Goal: Communication & Community: Answer question/provide support

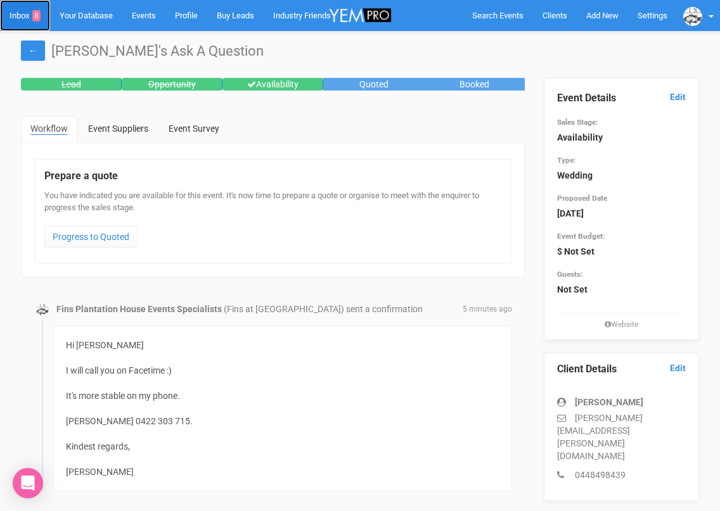
click at [25, 13] on link "Inbox 8" at bounding box center [25, 15] width 50 height 31
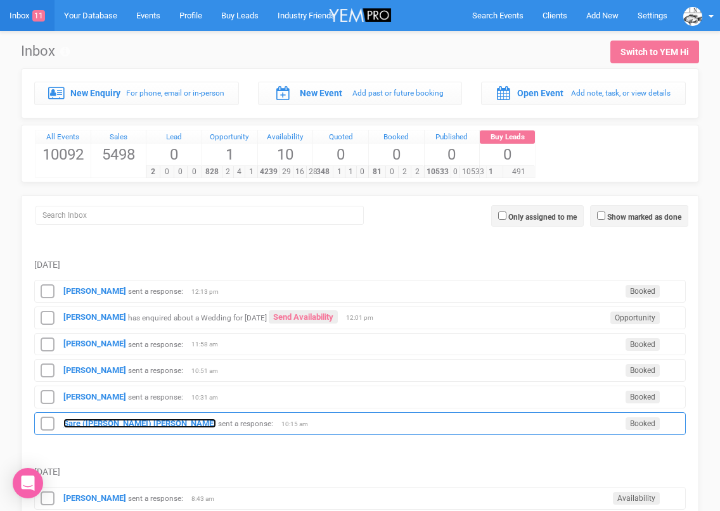
click at [78, 421] on strong "Sare ([PERSON_NAME]) [PERSON_NAME]" at bounding box center [139, 424] width 153 height 10
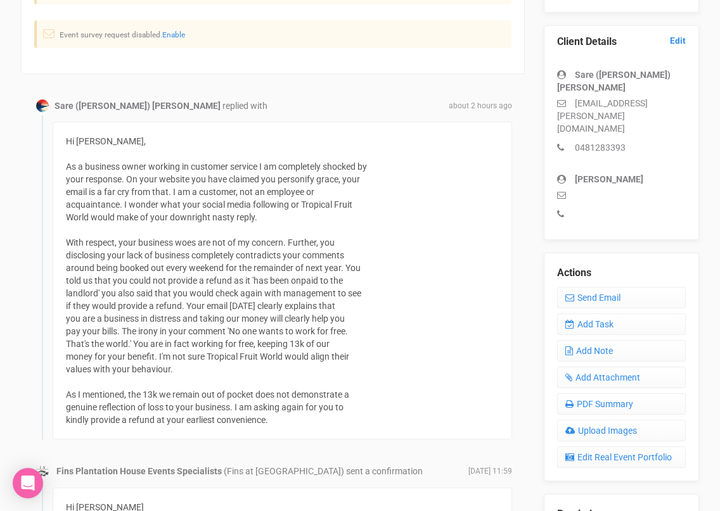
scroll to position [330, 0]
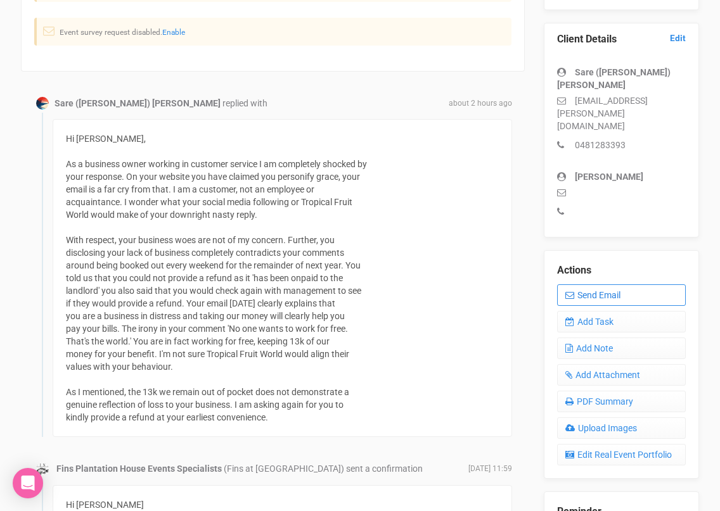
click at [575, 284] on link "Send Email" at bounding box center [621, 295] width 129 height 22
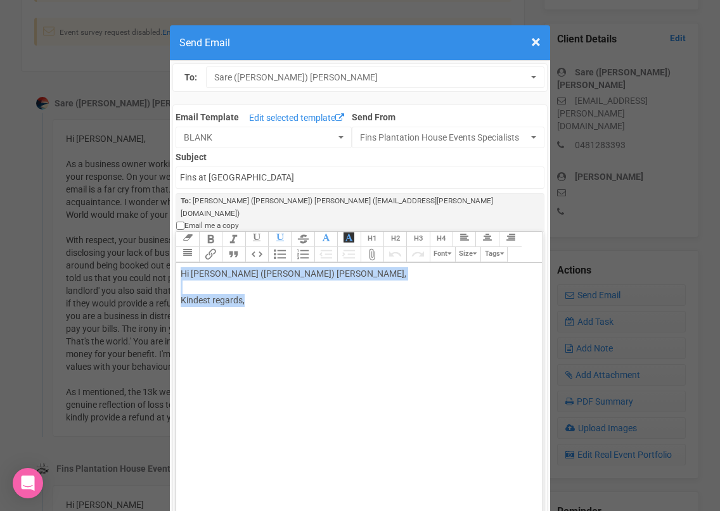
drag, startPoint x: 251, startPoint y: 279, endPoint x: 176, endPoint y: 251, distance: 80.6
click at [175, 251] on div "Link Unlink Bold Italic Strikethrough H1 H2 H3 H4 Link Quote Code Bullets Numbe…" at bounding box center [358, 403] width 367 height 345
paste trix-editor "<br><span style="font-family: Helvetica; font-size: 12px; color: rgb(0, 0, 0); …"
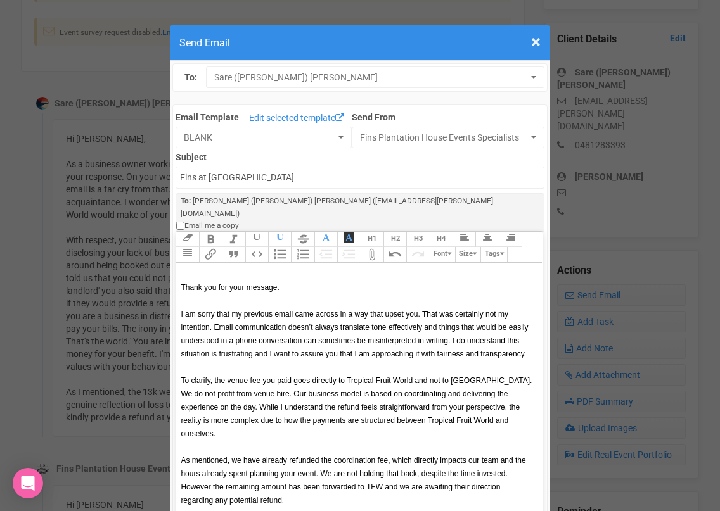
click at [184, 283] on span "Thank you for your message." at bounding box center [230, 287] width 98 height 9
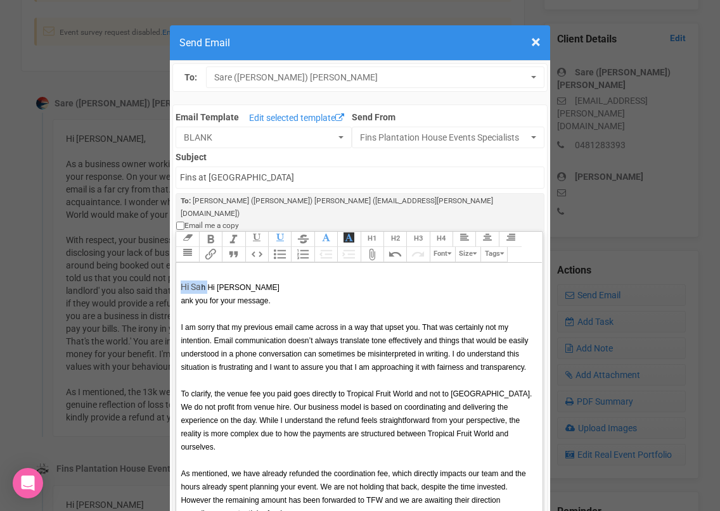
drag, startPoint x: 207, startPoint y: 264, endPoint x: 176, endPoint y: 263, distance: 31.0
click at [176, 263] on trix-editor "Hi Sa h Hi Sarah ank you for your message. I am sorry that my previous email ca…" at bounding box center [359, 416] width 366 height 307
drag, startPoint x: 192, startPoint y: 289, endPoint x: 181, endPoint y: 279, distance: 14.4
click at [181, 279] on trix-editor "Hi Sarah ank you for your message. I am sorry that my previous email came acros…" at bounding box center [359, 416] width 366 height 307
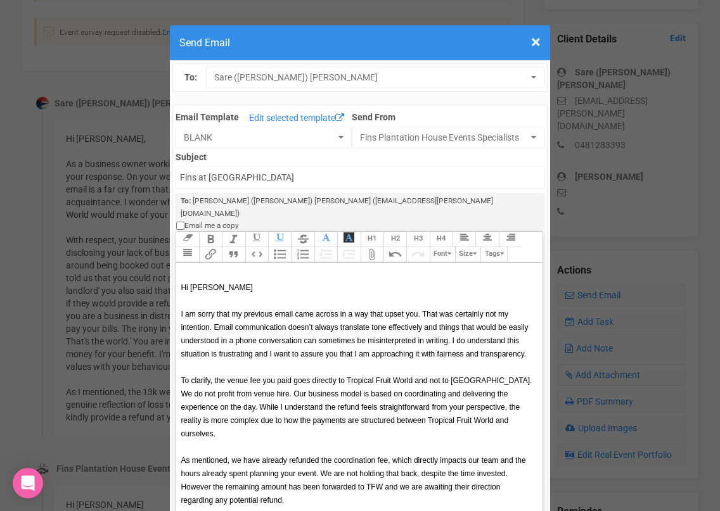
click at [421, 310] on span "I am sorry that my previous email came across in a way that upset you. That was…" at bounding box center [354, 334] width 347 height 49
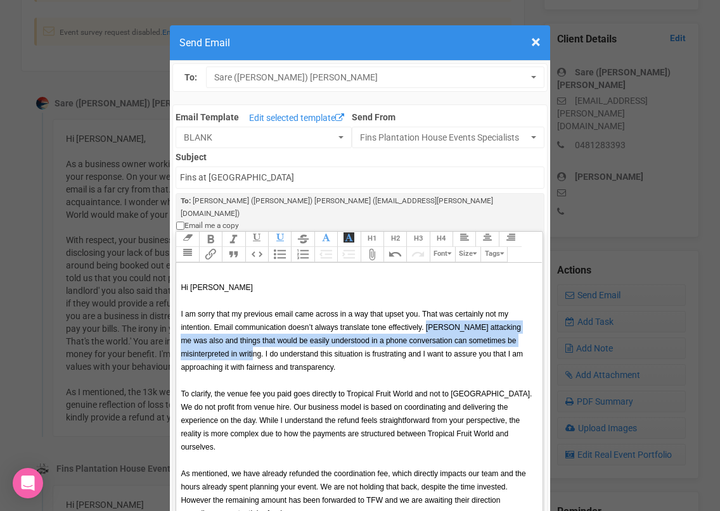
drag, startPoint x: 425, startPoint y: 303, endPoint x: 266, endPoint y: 326, distance: 160.7
click at [266, 326] on span "I am sorry that my previous email came across in a way that upset you. That was…" at bounding box center [352, 341] width 342 height 62
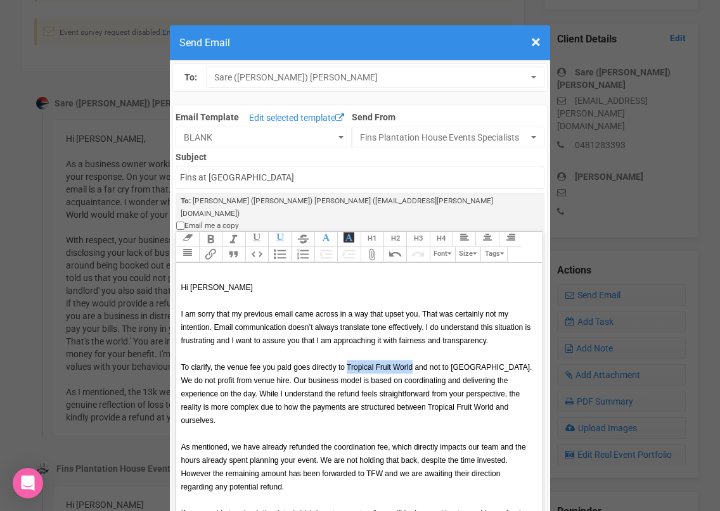
drag, startPoint x: 348, startPoint y: 342, endPoint x: 412, endPoint y: 339, distance: 64.1
click at [412, 363] on span "To clarify, the venue fee you paid goes directly to Tropical Fruit World and no…" at bounding box center [356, 394] width 351 height 62
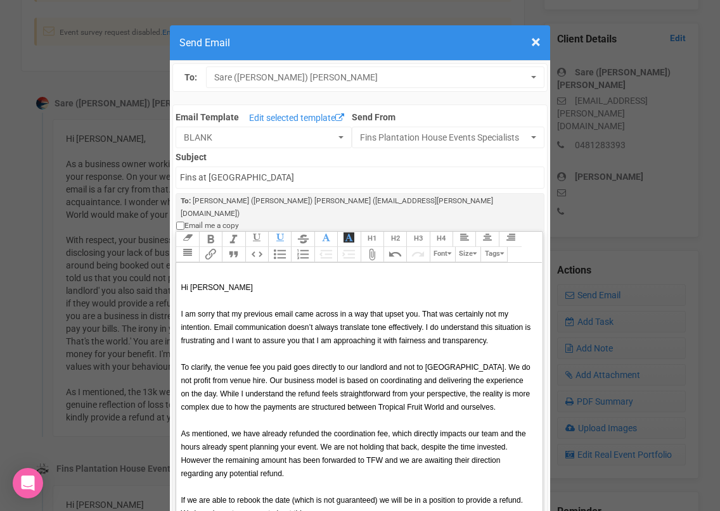
click at [414, 363] on span "To clarify, the venue fee you paid goes directly to our landlord and not to us.…" at bounding box center [355, 387] width 349 height 49
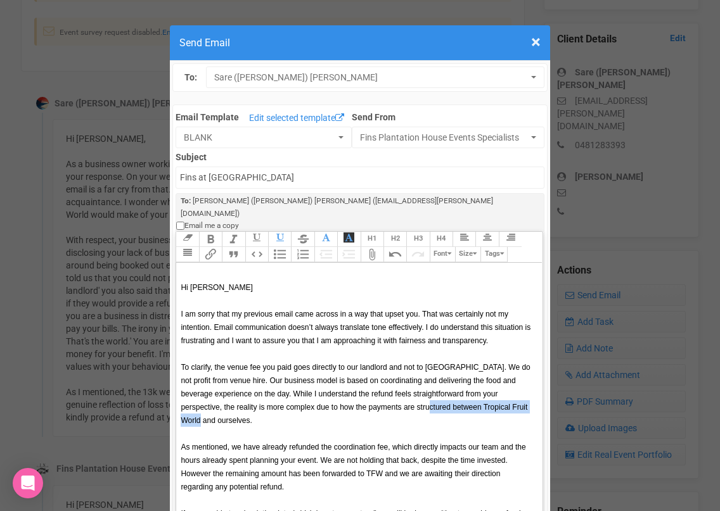
drag, startPoint x: 378, startPoint y: 381, endPoint x: 495, endPoint y: 379, distance: 117.9
click at [495, 379] on div "To clarify, the venue fee you paid goes directly to our landlord and not to us.…" at bounding box center [357, 393] width 352 height 67
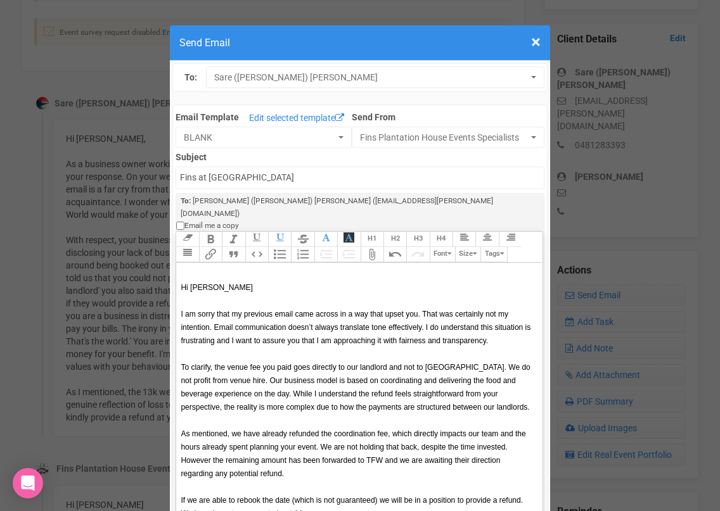
click at [388, 430] on span "As mentioned, we have already refunded the coordination fee, which directly imp…" at bounding box center [353, 454] width 345 height 49
drag, startPoint x: 449, startPoint y: 410, endPoint x: 394, endPoint y: 407, distance: 54.5
click at [394, 430] on span "As mentioned, we have already refunded the coordination fee- waht you paid us- …" at bounding box center [354, 454] width 347 height 49
drag, startPoint x: 443, startPoint y: 408, endPoint x: 417, endPoint y: 410, distance: 25.4
click at [417, 430] on span "As mentioned, we have already refunded the coordination fee- our porportion of …" at bounding box center [349, 454] width 337 height 49
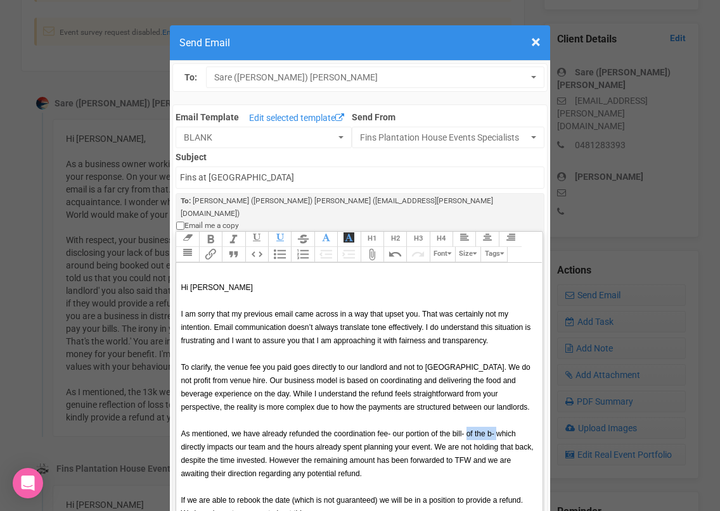
drag, startPoint x: 495, startPoint y: 407, endPoint x: 468, endPoint y: 405, distance: 27.3
click at [468, 430] on span "As mentioned, we have already refunded the coordination fee- our portion of the…" at bounding box center [357, 454] width 352 height 49
drag, startPoint x: 243, startPoint y: 421, endPoint x: 405, endPoint y: 419, distance: 162.2
click at [405, 430] on span "As mentioned, we have already refunded the coordination fee- our portion of the…" at bounding box center [346, 454] width 331 height 49
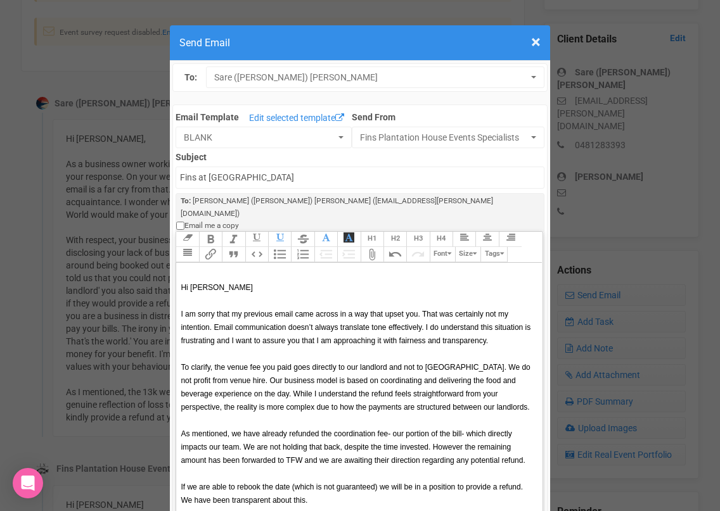
click at [526, 437] on div "As mentioned, we have already refunded the coordination fee- our portion of the…" at bounding box center [357, 447] width 352 height 40
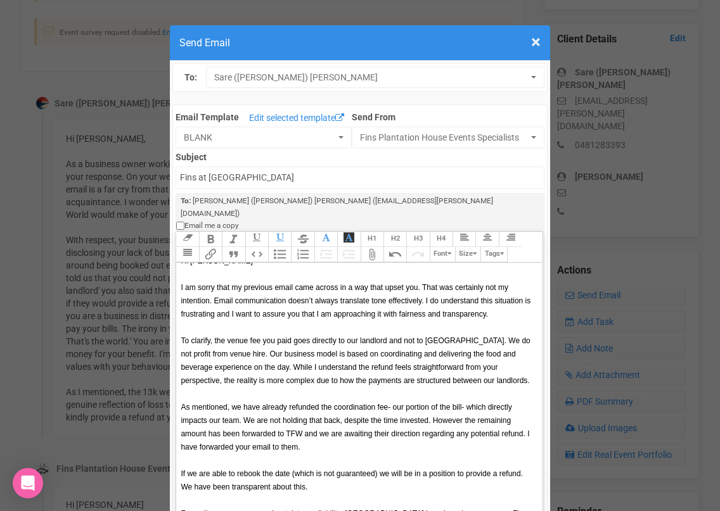
scroll to position [25, 0]
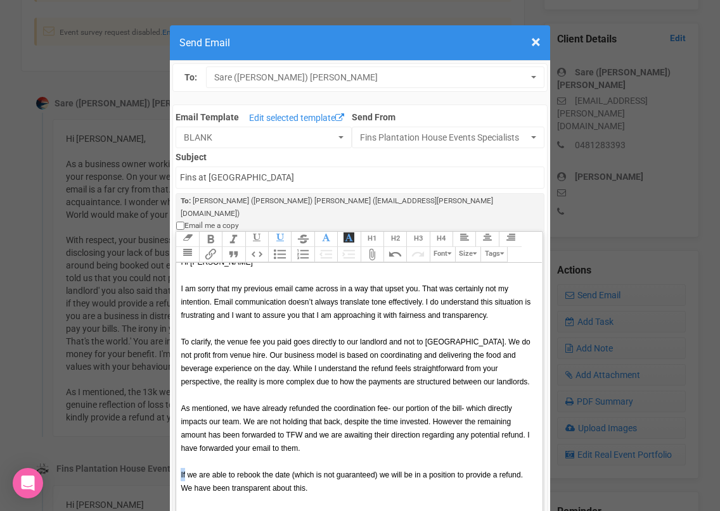
drag, startPoint x: 184, startPoint y: 450, endPoint x: 176, endPoint y: 450, distance: 8.2
click at [176, 450] on trix-editor "Hi Sarah I am sorry that my previous email came across in a way that upset you.…" at bounding box center [359, 416] width 366 height 307
drag, startPoint x: 306, startPoint y: 404, endPoint x: 288, endPoint y: 409, distance: 19.1
click at [288, 409] on div "As mentioned, we have already refunded the coordination fee- our portion of the…" at bounding box center [357, 428] width 352 height 53
click at [337, 423] on div "As mentioned, we have already refunded the coordination fee- our portion of the…" at bounding box center [357, 428] width 352 height 53
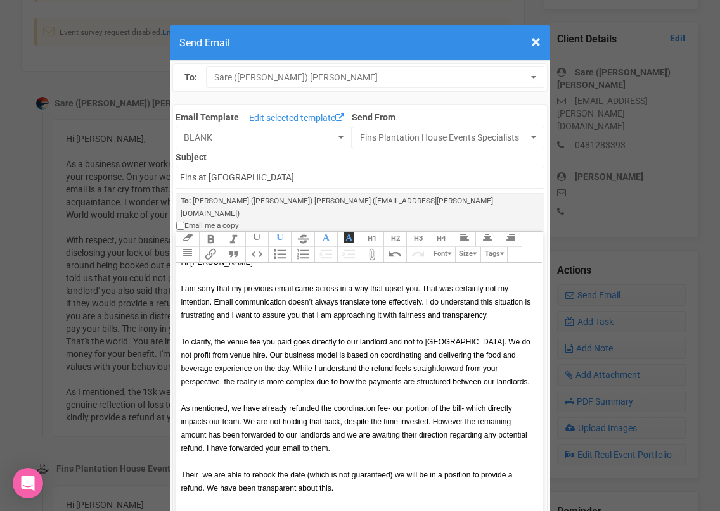
drag, startPoint x: 250, startPoint y: 450, endPoint x: 343, endPoint y: 426, distance: 95.6
click at [343, 426] on trix-editor "Hi Sarah I am sorry that my previous email came across in a way that upset you.…" at bounding box center [359, 416] width 366 height 307
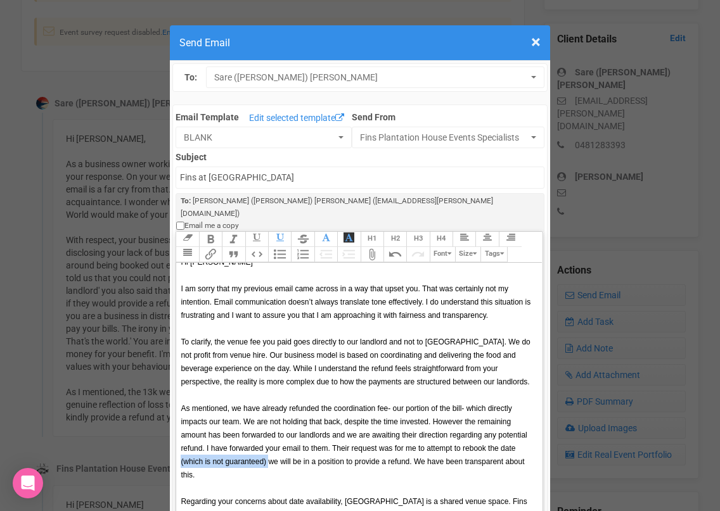
drag, startPoint x: 268, startPoint y: 436, endPoint x: 179, endPoint y: 435, distance: 88.7
click at [179, 435] on trix-editor "Hi Sarah I am sorry that my previous email came across in a way that upset you.…" at bounding box center [359, 416] width 366 height 307
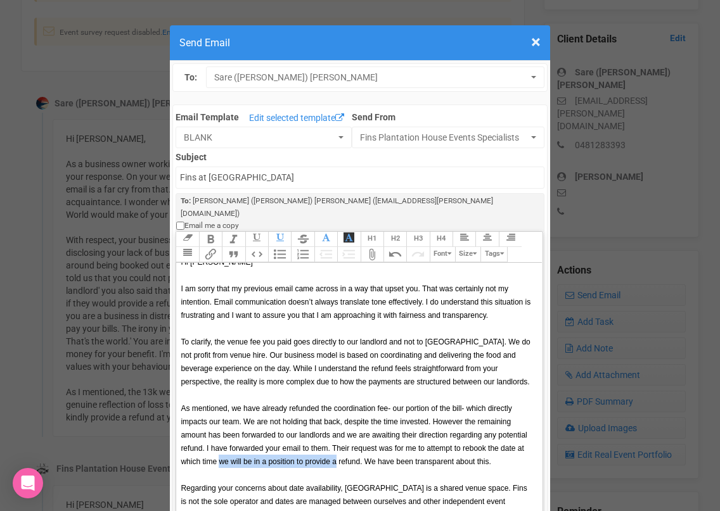
drag, startPoint x: 336, startPoint y: 435, endPoint x: 219, endPoint y: 438, distance: 117.2
click at [219, 438] on span "As mentioned, we have already refunded the coordination fee- our portion of the…" at bounding box center [354, 435] width 346 height 62
click at [321, 435] on span "As mentioned, we have already refunded the coordination fee- our portion of the…" at bounding box center [354, 435] width 346 height 62
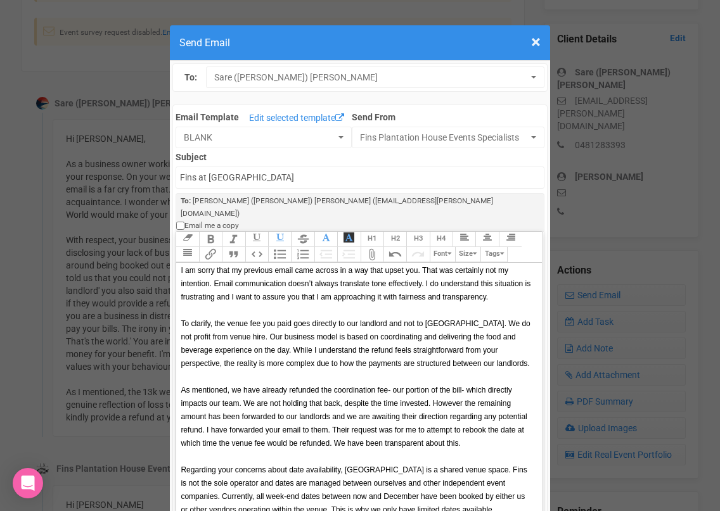
scroll to position [44, 0]
click at [487, 465] on span "Regarding your concerns about date availability, Plantation House is a shared v…" at bounding box center [354, 489] width 346 height 49
click at [258, 485] on span "Regarding your concerns about date availability, Plantation House is a shared v…" at bounding box center [355, 496] width 348 height 62
drag, startPoint x: 291, startPoint y: 484, endPoint x: 317, endPoint y: 485, distance: 26.6
click at [317, 485] on span "Regarding your concerns about date availability, Plantation House is a shared v…" at bounding box center [351, 496] width 340 height 62
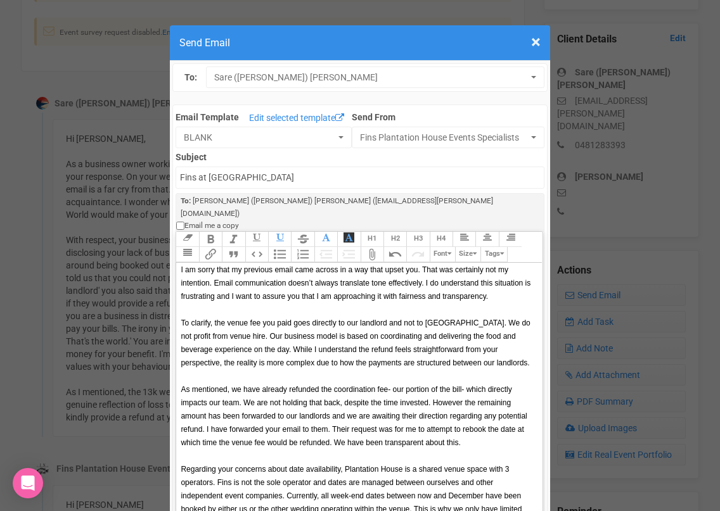
click at [350, 483] on span "Regarding your concerns about date availability, Plantation House is a shared v…" at bounding box center [351, 496] width 341 height 62
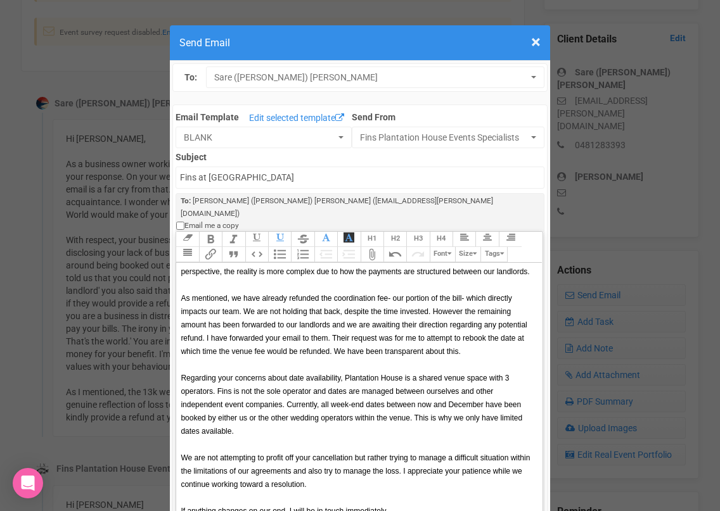
scroll to position [136, 0]
click at [328, 461] on div "We are not attempting to profit off your cancellation but rather trying to mana…" at bounding box center [357, 470] width 352 height 40
drag, startPoint x: 393, startPoint y: 487, endPoint x: 175, endPoint y: 481, distance: 218.0
click at [175, 481] on div "Link Unlink Bold Italic Strikethrough H1 H2 H3 H4 Link Quote Code Bullets Numbe…" at bounding box center [358, 403] width 367 height 345
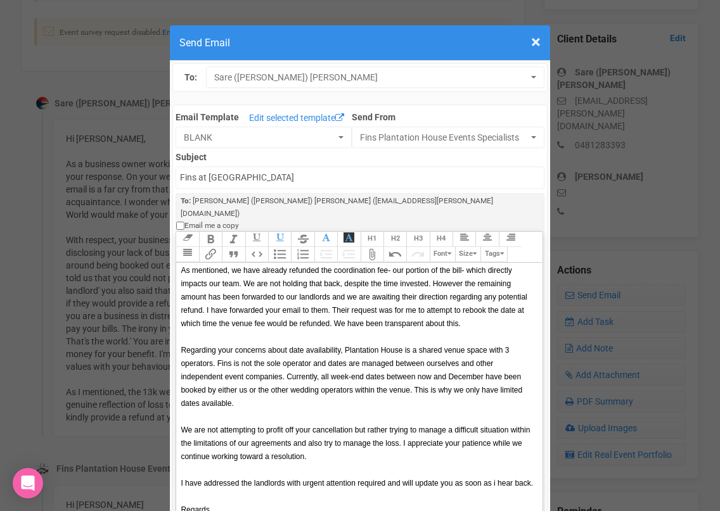
scroll to position [168, 0]
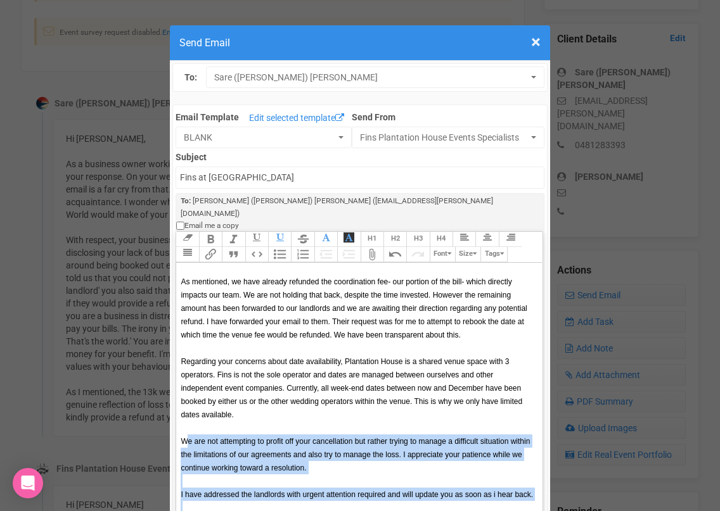
drag, startPoint x: 210, startPoint y: 497, endPoint x: 189, endPoint y: 423, distance: 76.6
click at [189, 423] on trix-editor "Hi Sarah I am sorry that my previous email came across in a way that upset you.…" at bounding box center [359, 416] width 366 height 307
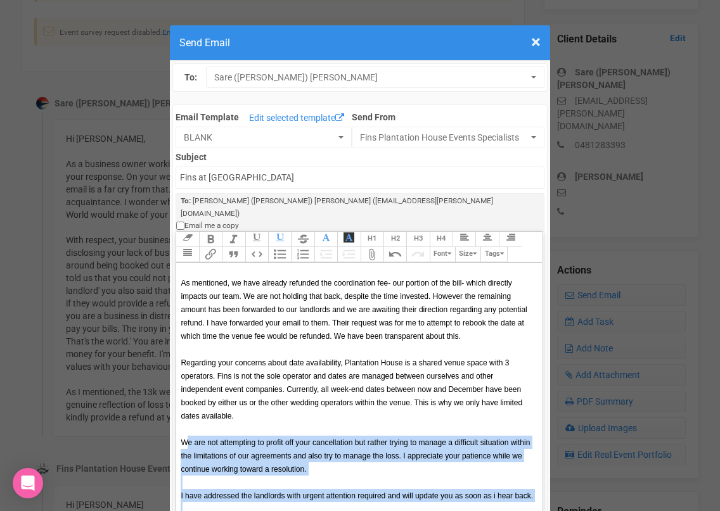
click at [192, 438] on span "We are not attempting to profit off your cancellation but rather trying to mana…" at bounding box center [355, 455] width 349 height 35
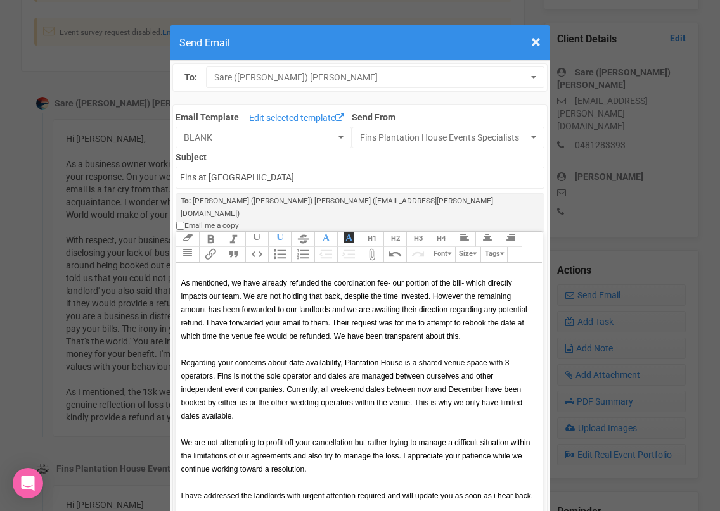
click at [331, 438] on div "We are not attempting to profit off your cancellation but rather trying to mana…" at bounding box center [357, 456] width 352 height 40
click at [335, 309] on span "As mentioned, we have already refunded the coordination fee- our portion of the…" at bounding box center [354, 310] width 346 height 62
click at [338, 312] on span "As mentioned, we have already refunded the coordination fee- our portion of the…" at bounding box center [354, 310] width 346 height 62
click at [368, 310] on span "As mentioned, we have already refunded the coordination fee- our portion of the…" at bounding box center [354, 310] width 346 height 62
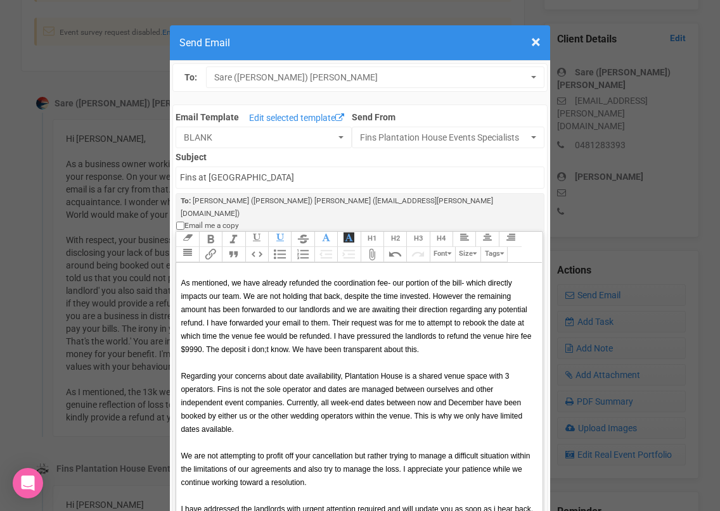
click at [269, 326] on span "As mentioned, we have already refunded the coordination fee- our portion of the…" at bounding box center [356, 316] width 350 height 75
click at [265, 326] on span "As mentioned, we have already refunded the coordination fee- our portion of the…" at bounding box center [356, 316] width 350 height 75
click at [289, 325] on span "As mentioned, we have already refunded the coordination fee- our portion of the…" at bounding box center [356, 316] width 350 height 75
click at [288, 324] on span "As mentioned, we have already refunded the coordination fee- our portion of the…" at bounding box center [356, 316] width 350 height 75
drag, startPoint x: 291, startPoint y: 325, endPoint x: 255, endPoint y: 327, distance: 35.5
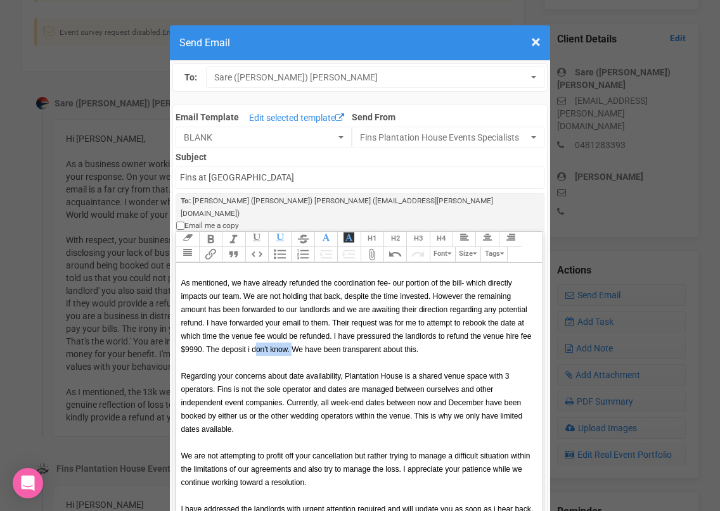
click at [255, 327] on span "As mentioned, we have already refunded the coordination fee- our portion of the…" at bounding box center [356, 316] width 350 height 75
type trix-editor "<div><br><span style="font-family: Helvetica; font-size: 12px; color: rgb(0, 0,…"
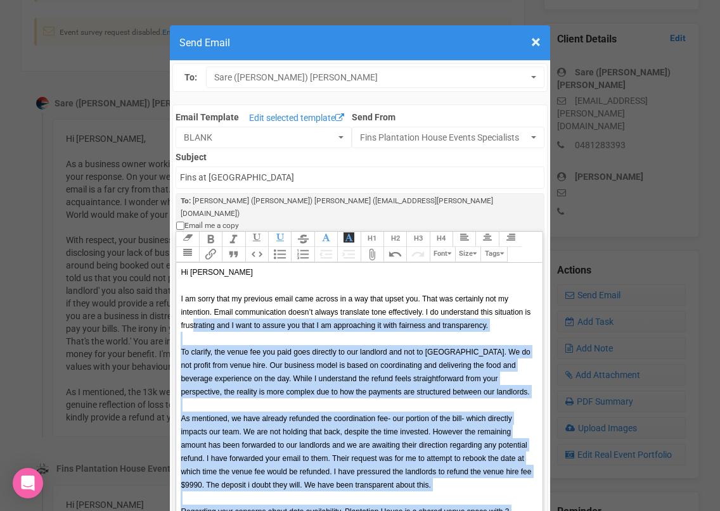
scroll to position [0, 0]
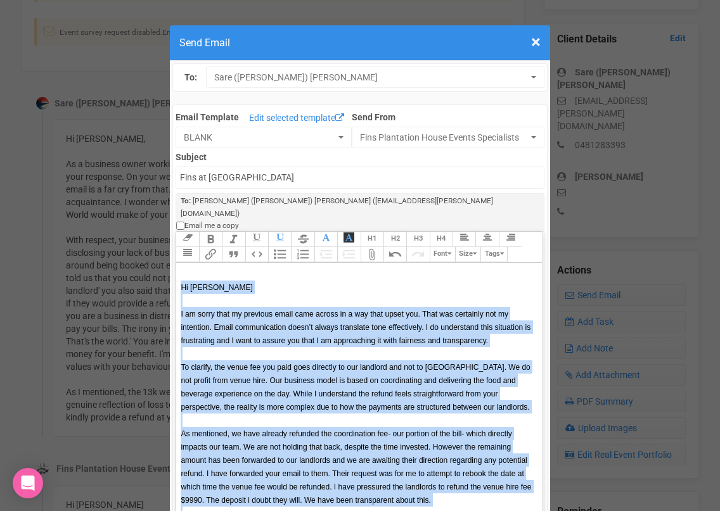
drag, startPoint x: 212, startPoint y: 500, endPoint x: 181, endPoint y: 267, distance: 235.2
click at [181, 267] on trix-editor "Hi Sarah I am sorry that my previous email came across in a way that upset you.…" at bounding box center [359, 416] width 366 height 307
copy trix-editor "Hi Sarah I am sorry that my previous email came across in a way that upset you.…"
click at [272, 294] on div at bounding box center [357, 300] width 352 height 13
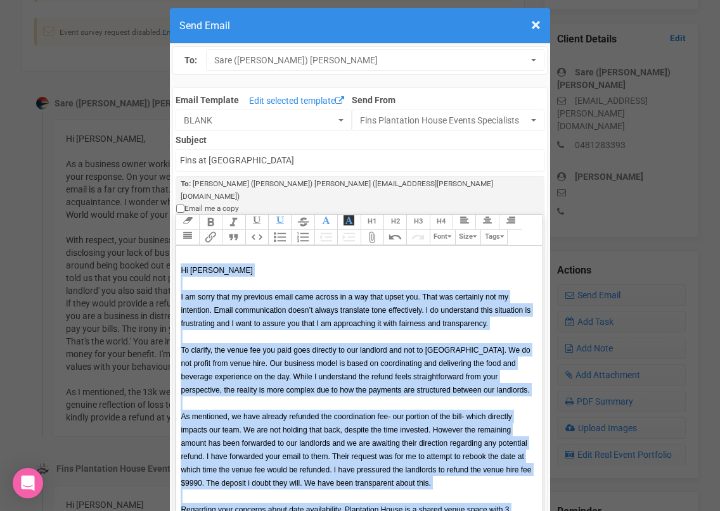
drag, startPoint x: 212, startPoint y: 480, endPoint x: 179, endPoint y: 246, distance: 236.1
click at [179, 246] on trix-editor "Hi Sarah I am sorry that my previous email came across in a way that upset you.…" at bounding box center [359, 399] width 366 height 307
copy trix-editor "Hi Sarah I am sorry that my previous email came across in a way that upset you.…"
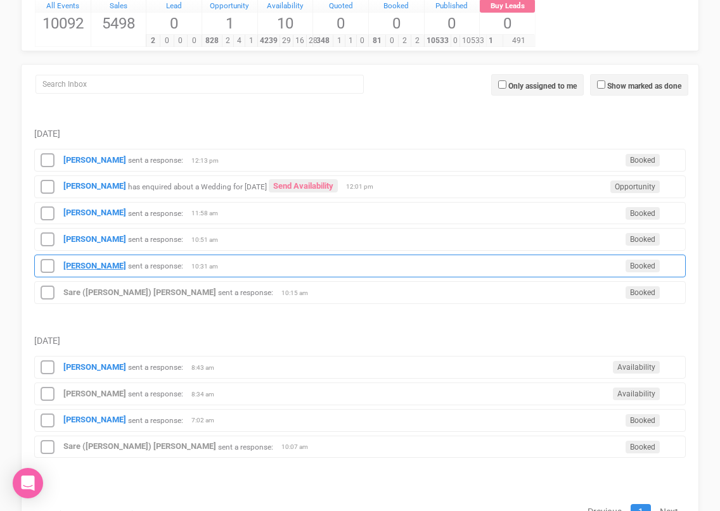
scroll to position [137, 0]
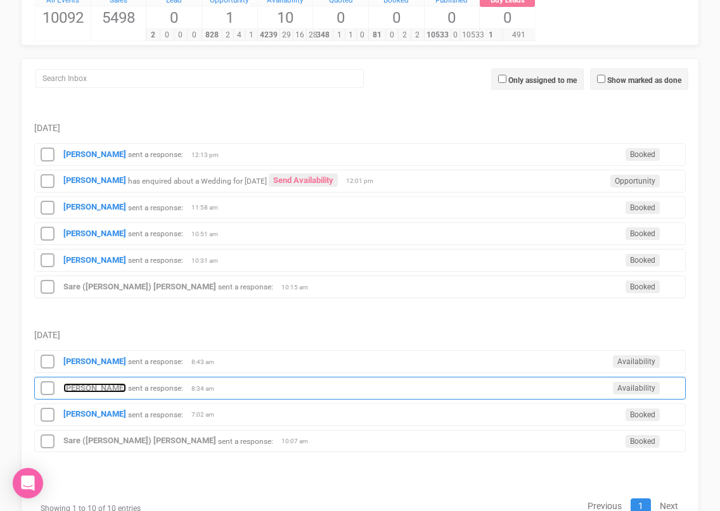
click at [75, 388] on strong "Brooke Favier" at bounding box center [94, 388] width 63 height 10
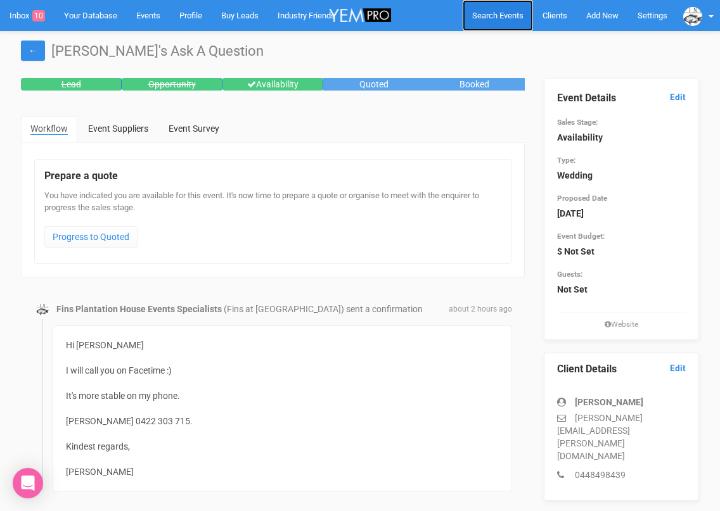
click at [488, 15] on span "Search Events" at bounding box center [497, 16] width 51 height 10
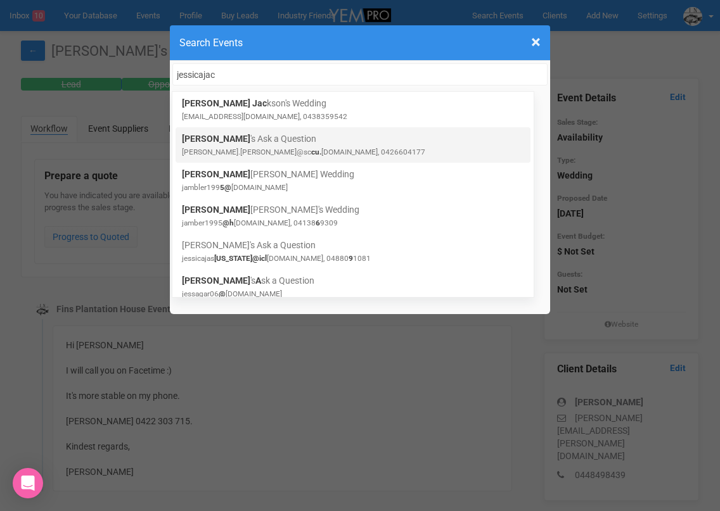
type input "jessicajac"
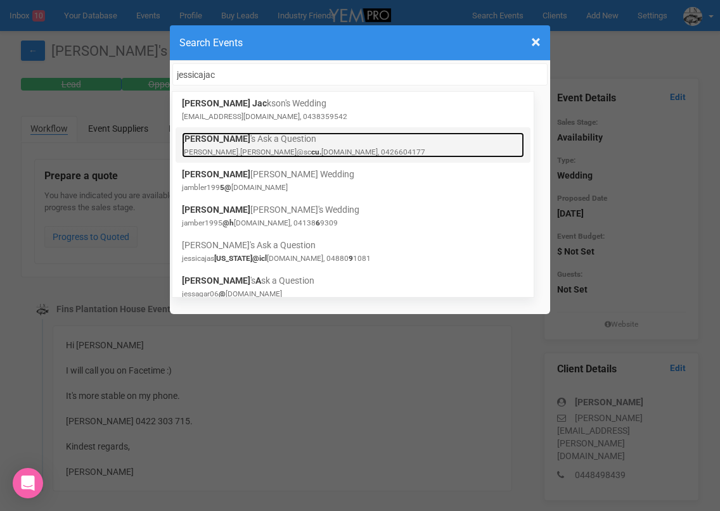
click at [287, 149] on small "jessica.jackson@sc cu. com.au, 0426604177" at bounding box center [303, 152] width 243 height 9
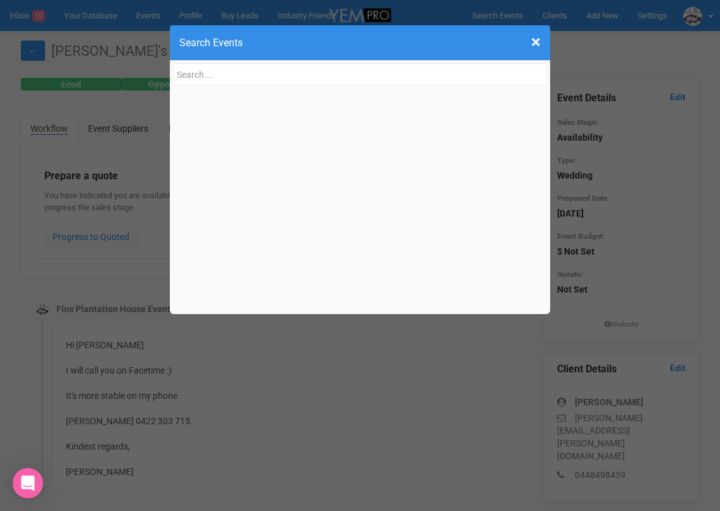
click at [132, 175] on div "× Close Search Events Jessica Jac kson's Wedding jessicajacksonb@gmail.com, 043…" at bounding box center [360, 255] width 720 height 511
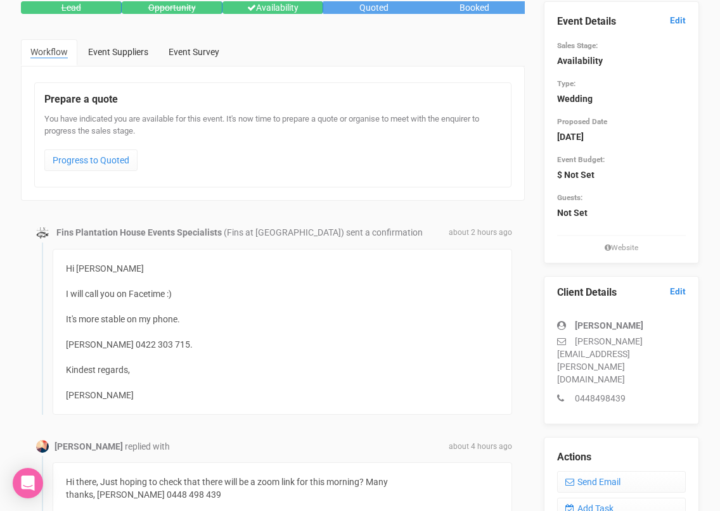
scroll to position [86, 0]
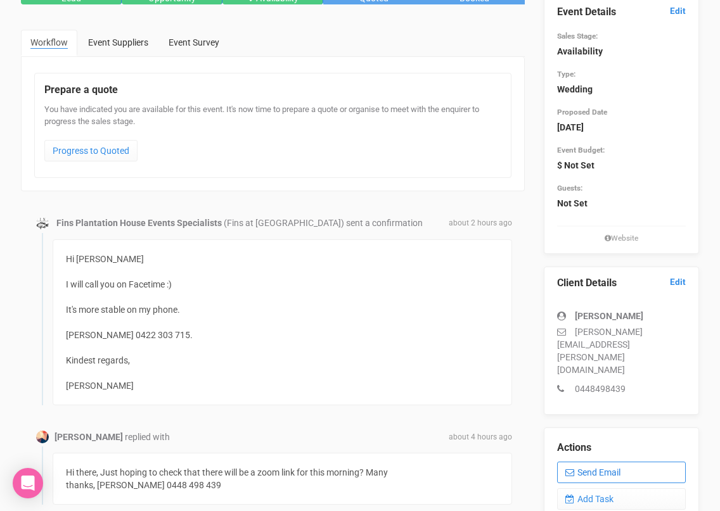
click at [612, 462] on link "Send Email" at bounding box center [621, 473] width 129 height 22
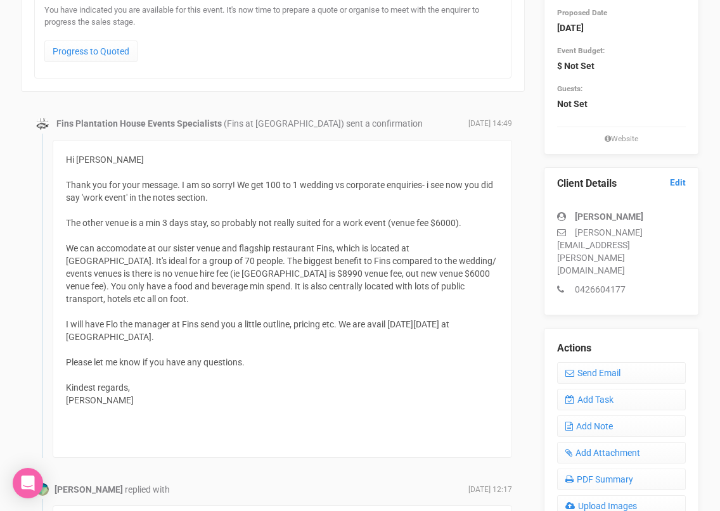
scroll to position [189, 0]
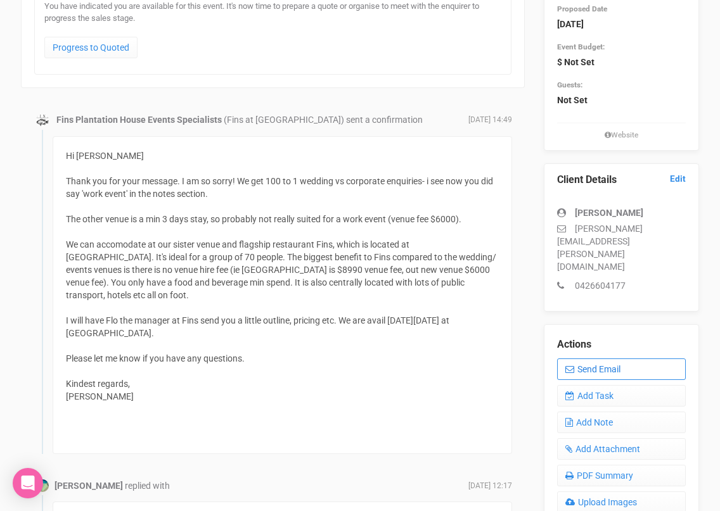
click at [579, 359] on link "Send Email" at bounding box center [621, 370] width 129 height 22
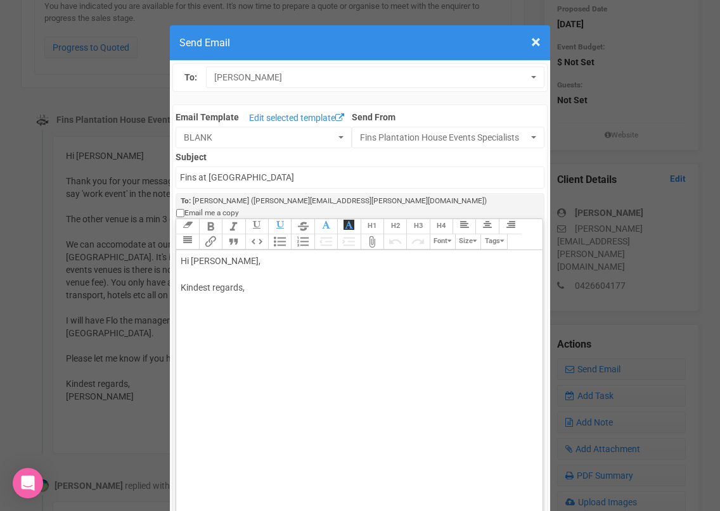
drag, startPoint x: 225, startPoint y: 246, endPoint x: 286, endPoint y: 247, distance: 61.5
click at [286, 255] on div "Hi Jessica Jackson, Kindest regards," at bounding box center [357, 288] width 352 height 67
click at [362, 290] on div "Hi Jessica Just following up on your event. Flo at Fins mentioned you are after…" at bounding box center [357, 308] width 352 height 106
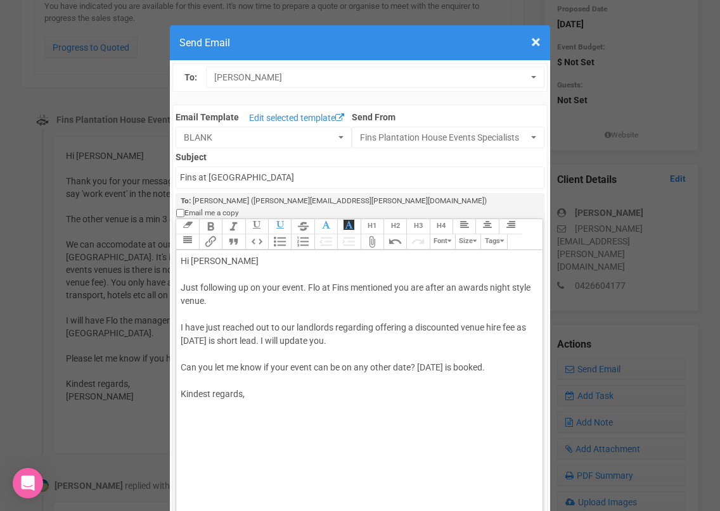
click at [294, 405] on div "Hi Jessica Just following up on your event. Flo at Fins mentioned you are after…" at bounding box center [357, 341] width 352 height 173
click at [195, 328] on div "Hi Jessica Just following up on your event. Flo at Fins mentioned you are after…" at bounding box center [357, 341] width 352 height 173
type trix-editor "<div>Hi Jessica&nbsp;<br><br>Just following up on your event. Flo at Fins menti…"
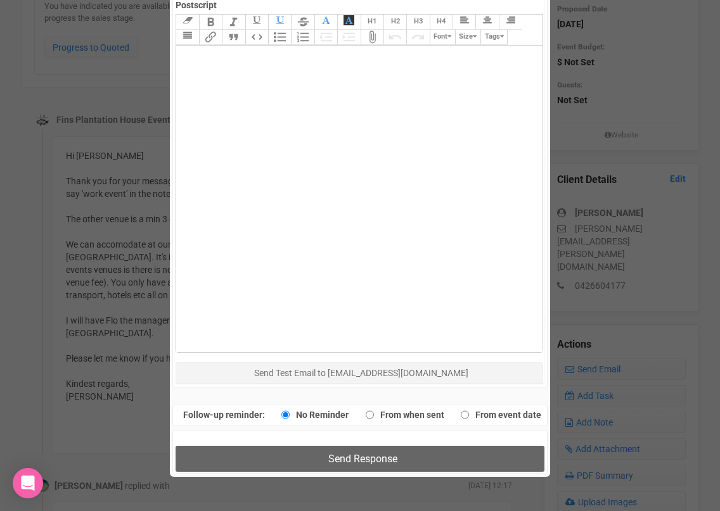
scroll to position [668, 0]
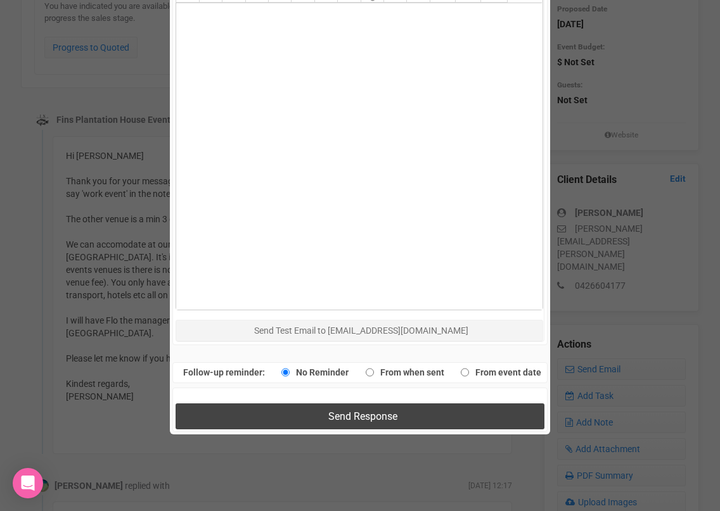
click at [208, 404] on button "Send Response" at bounding box center [359, 417] width 368 height 26
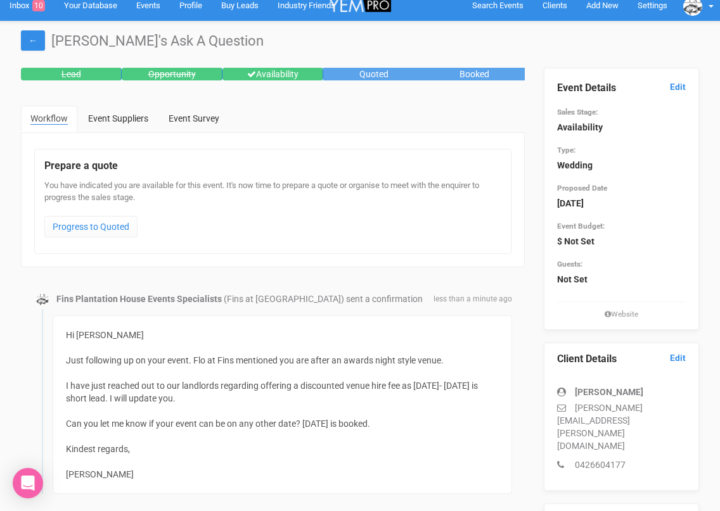
scroll to position [0, 0]
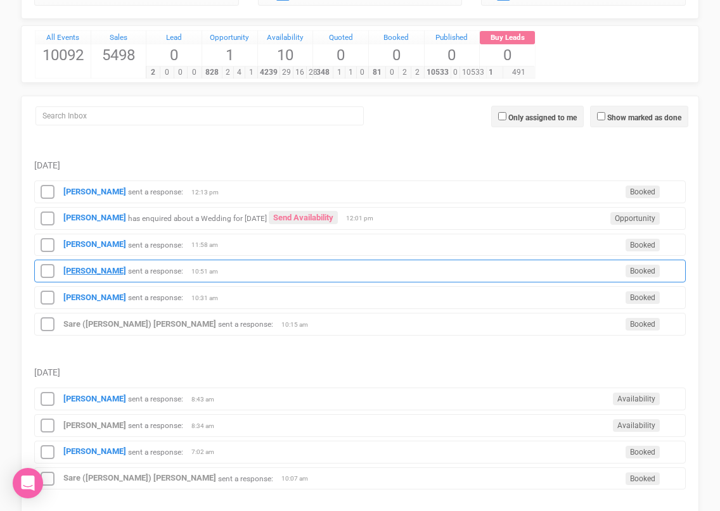
scroll to position [191, 0]
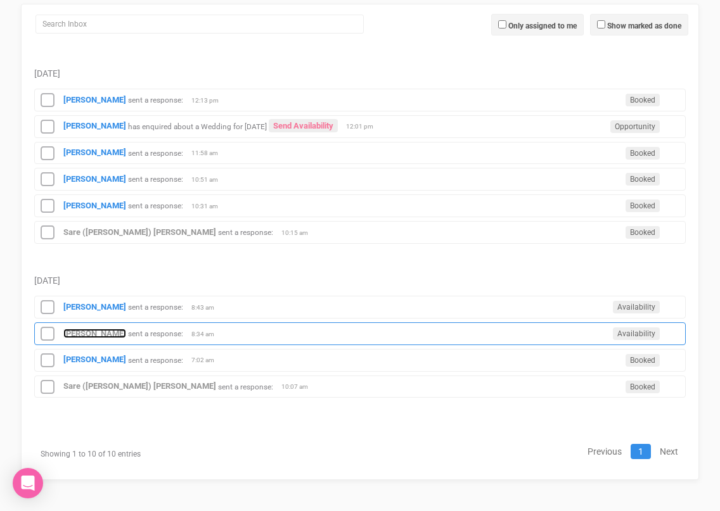
click at [82, 332] on strong "[PERSON_NAME]" at bounding box center [94, 334] width 63 height 10
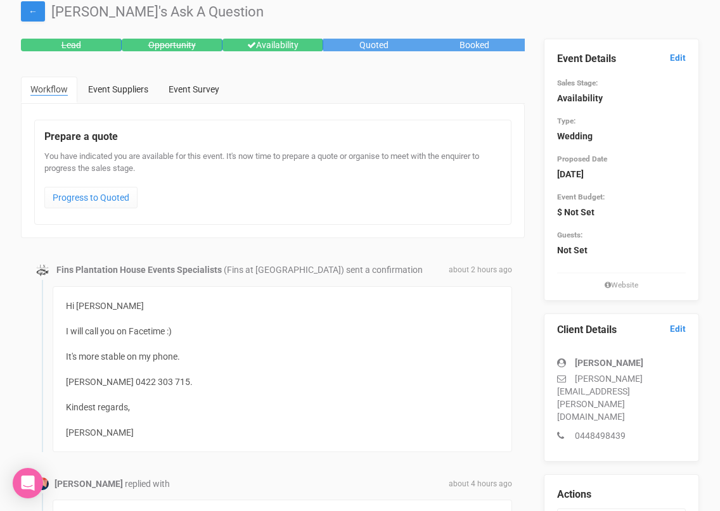
scroll to position [54, 0]
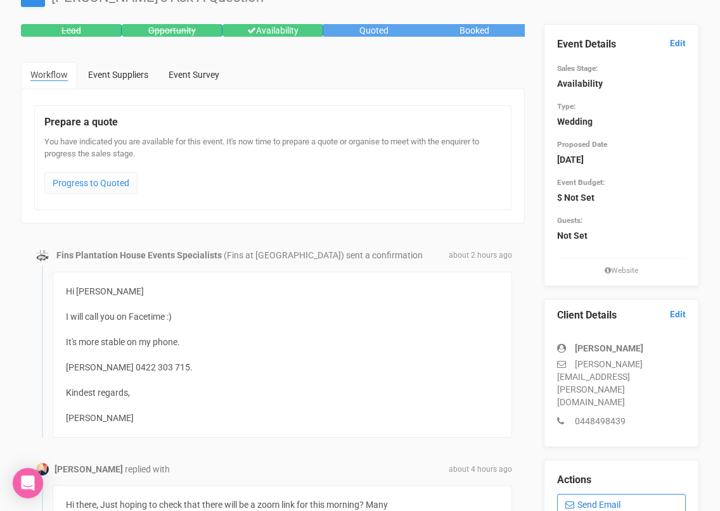
click at [592, 494] on link "Send Email" at bounding box center [621, 505] width 129 height 22
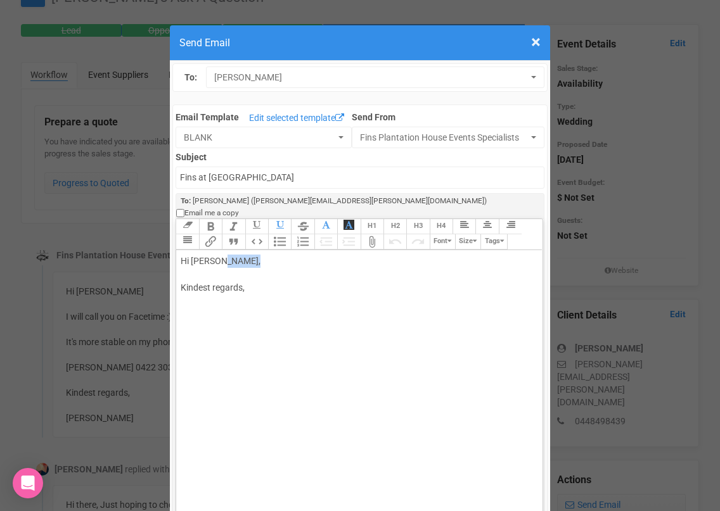
drag, startPoint x: 223, startPoint y: 250, endPoint x: 255, endPoint y: 250, distance: 31.7
click at [252, 255] on div "Hi Brooke Favier, Kindest regards," at bounding box center [357, 288] width 352 height 67
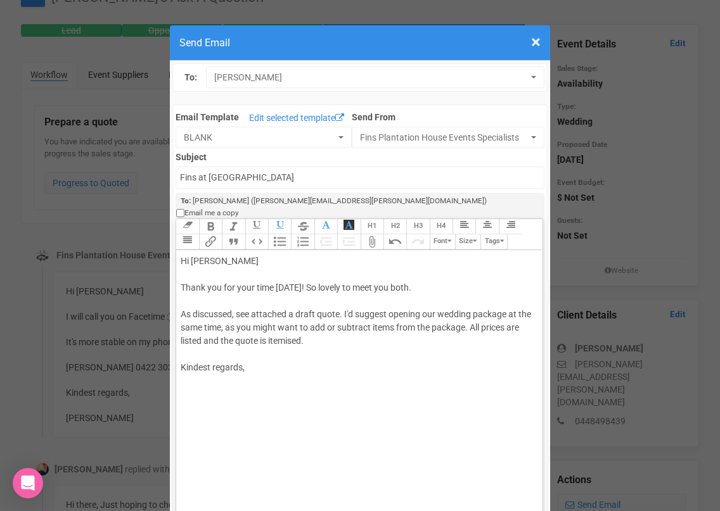
click at [371, 341] on div "Hi Brooke Thank you for your time today! So lovely to meet you both. As discuss…" at bounding box center [357, 328] width 352 height 146
click at [350, 356] on div "Hi Brooke Thank you for your time today! So lovely to meet you both. As discuss…" at bounding box center [357, 368] width 352 height 226
click at [184, 400] on div "Hi Brooke Thank you for your time today! So lovely to meet you both. As discuss…" at bounding box center [357, 374] width 352 height 239
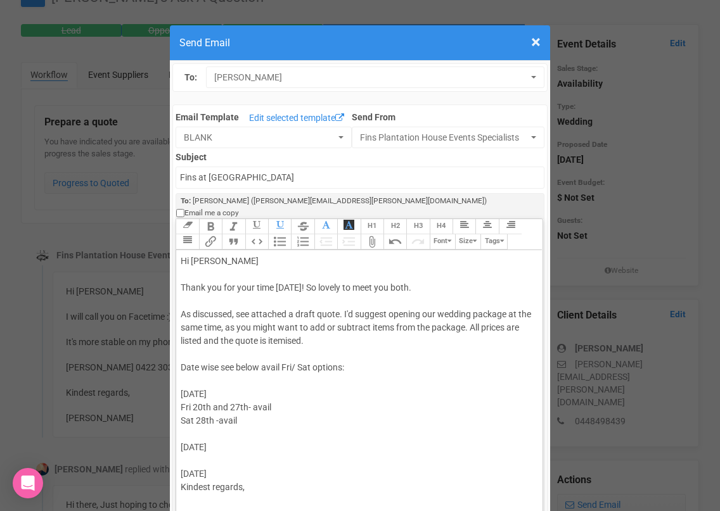
click at [191, 447] on div "Hi Brooke Thank you for your time today! So lovely to meet you both. As discuss…" at bounding box center [357, 388] width 352 height 266
click at [225, 475] on div "Hi Brooke Thank you for your time today! So lovely to meet you both. As discuss…" at bounding box center [357, 394] width 352 height 279
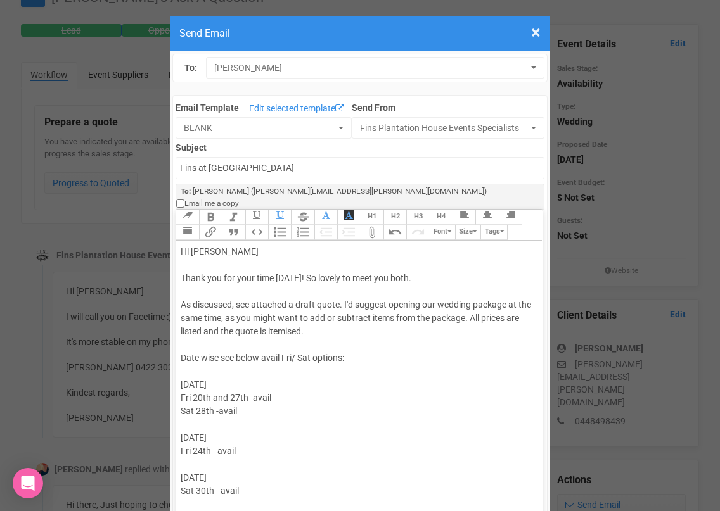
scroll to position [22, 0]
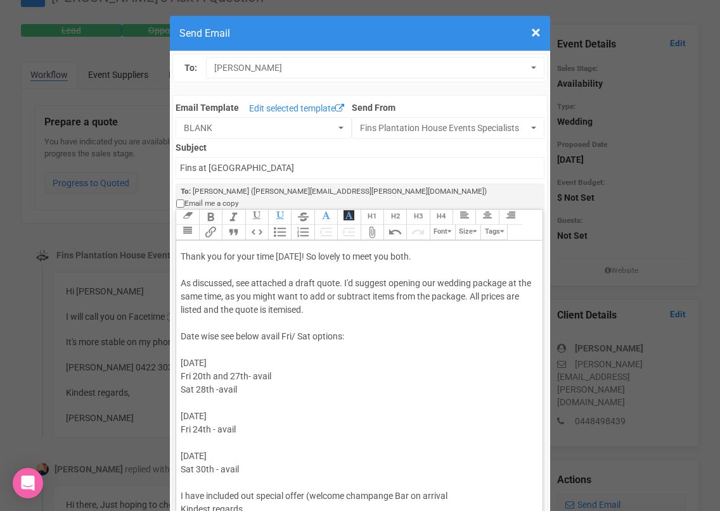
click at [353, 484] on div "Hi Brooke Thank you for your time today! So lovely to meet you both. As discuss…" at bounding box center [357, 383] width 352 height 319
click at [390, 482] on div "Hi Brooke Thank you for your time today! So lovely to meet you both. As discuss…" at bounding box center [357, 383] width 352 height 319
click at [459, 483] on div "Hi Brooke Thank you for your time today! So lovely to meet you both. As discuss…" at bounding box center [357, 383] width 352 height 319
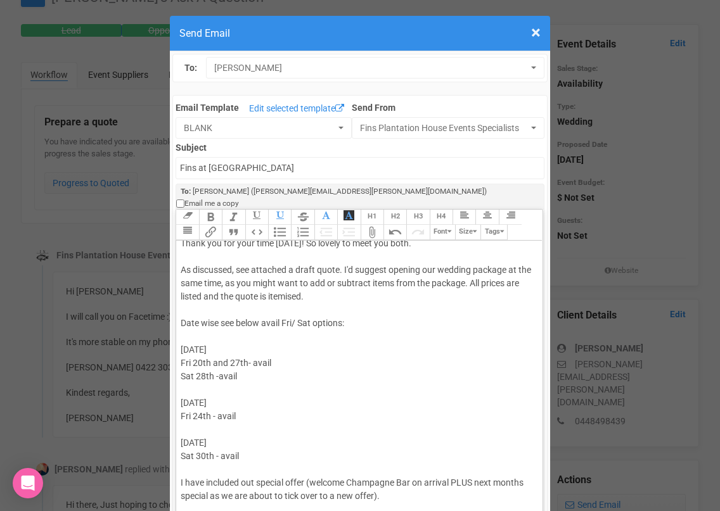
scroll to position [48, 0]
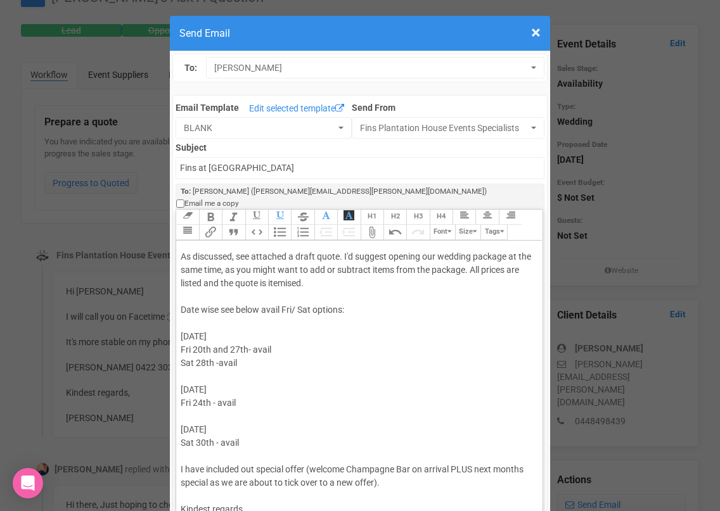
click at [336, 502] on div "Hi Brooke Thank you for your time today! So lovely to meet you both. As discuss…" at bounding box center [357, 370] width 352 height 346
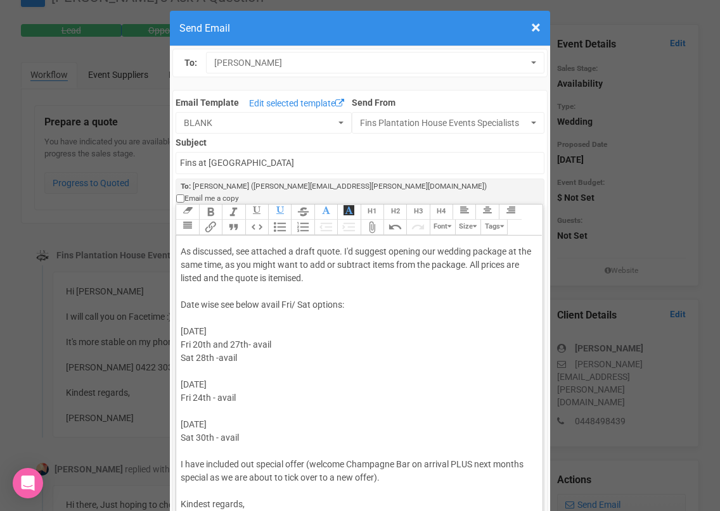
click at [374, 464] on div "Hi Brooke Thank you for your time today! So lovely to meet you both. As discuss…" at bounding box center [357, 371] width 352 height 359
click at [454, 451] on div "Hi Brooke Thank you for your time today! So lovely to meet you both. As discuss…" at bounding box center [357, 371] width 352 height 359
click at [518, 464] on div "Hi Brooke Thank you for your time today! So lovely to meet you both. As discuss…" at bounding box center [357, 378] width 352 height 372
click at [196, 478] on div "Hi Brooke Thank you for your time today! So lovely to meet you both. As discuss…" at bounding box center [357, 378] width 352 height 372
click at [294, 478] on div "Hi Brooke Thank you for your time today! So lovely to meet you both. As discuss…" at bounding box center [357, 378] width 352 height 372
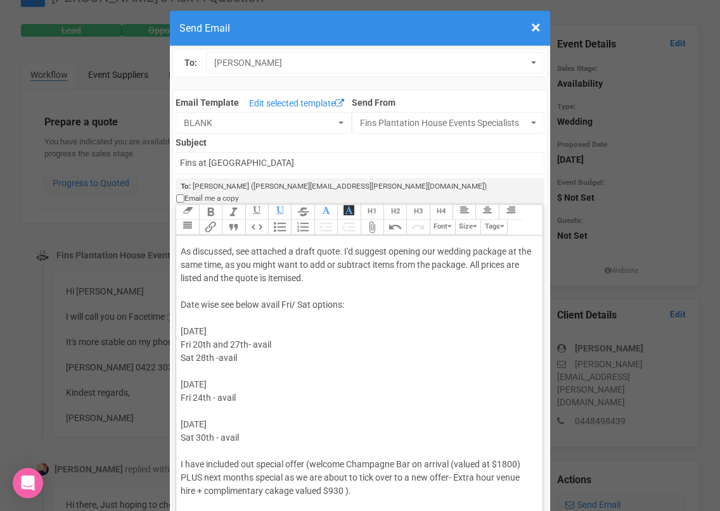
click at [343, 481] on div "Hi Brooke Thank you for your time today! So lovely to meet you both. As discuss…" at bounding box center [357, 378] width 352 height 372
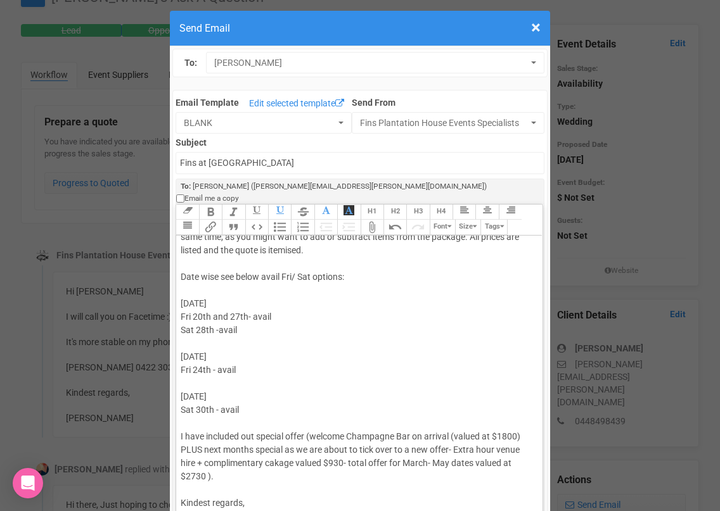
scroll to position [73, 0]
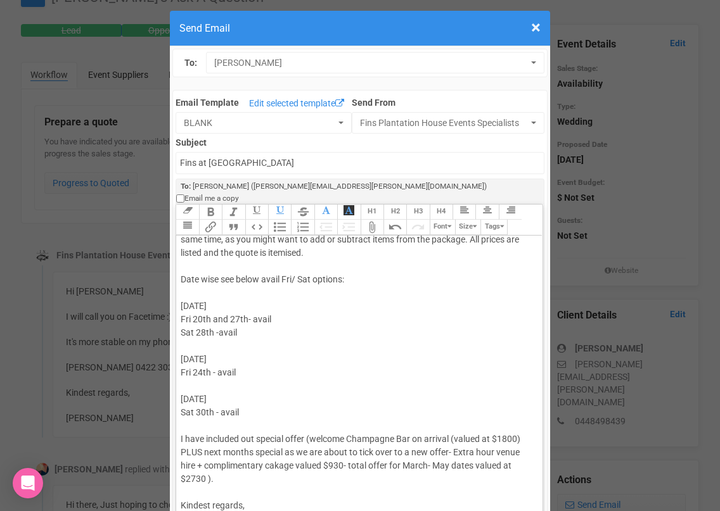
click at [312, 424] on div "Hi Brooke Thank you for your time today! So lovely to meet you both. As discuss…" at bounding box center [357, 360] width 352 height 386
click at [452, 438] on div "Hi Brooke Thank you for your time today! So lovely to meet you both. As discuss…" at bounding box center [357, 360] width 352 height 386
click at [244, 454] on div "Hi Brooke Thank you for your time today! So lovely to meet you both. As discuss…" at bounding box center [357, 360] width 352 height 386
click at [270, 467] on div "Hi Brooke Thank you for your time today! So lovely to meet you both. As discuss…" at bounding box center [357, 360] width 352 height 386
click at [272, 467] on div "Hi Brooke Thank you for your time today! So lovely to meet you both. As discuss…" at bounding box center [357, 360] width 352 height 386
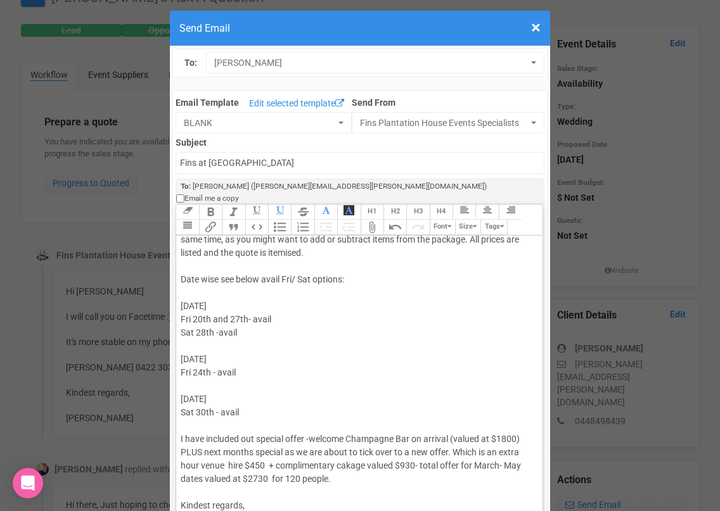
click at [272, 466] on div "Hi Brooke Thank you for your time today! So lovely to meet you both. As discuss…" at bounding box center [357, 360] width 352 height 386
type trix-editor "<div>Hi Brooke&nbsp;<br><br>Thank you for your time today! So lovely to meet yo…"
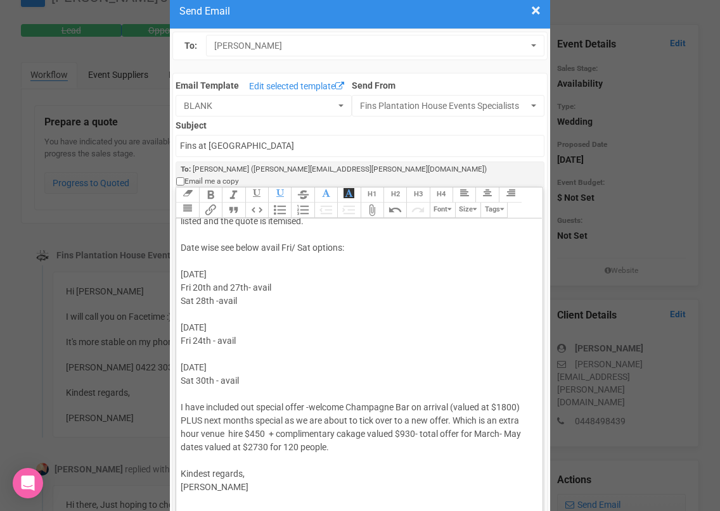
scroll to position [42, 0]
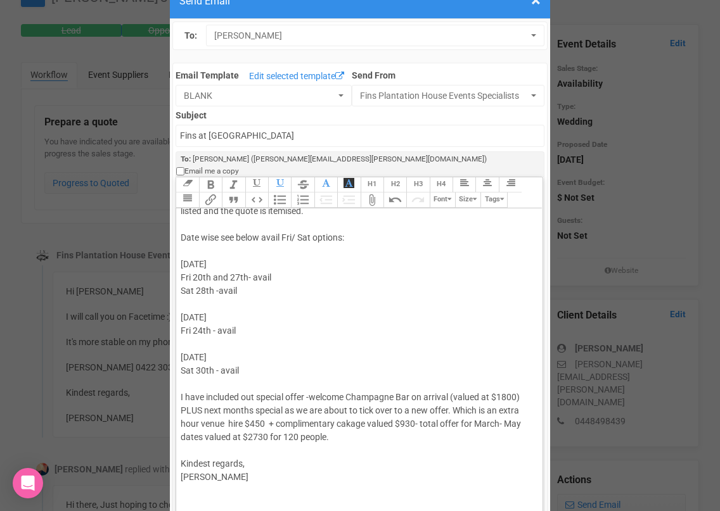
click at [214, 480] on div "Hi Brooke Thank you for your time today! So lovely to meet you both. As discuss…" at bounding box center [357, 318] width 352 height 386
click at [528, 188] on trix-toolbar "Link Unlink Bold Italic Strikethrough H1 H2 H3 H4 Link Quote Code Bullets Numbe…" at bounding box center [358, 192] width 366 height 31
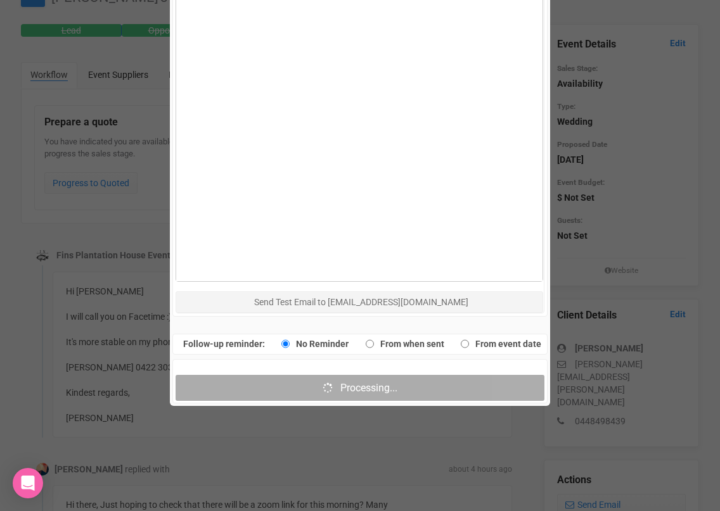
scroll to position [701, 0]
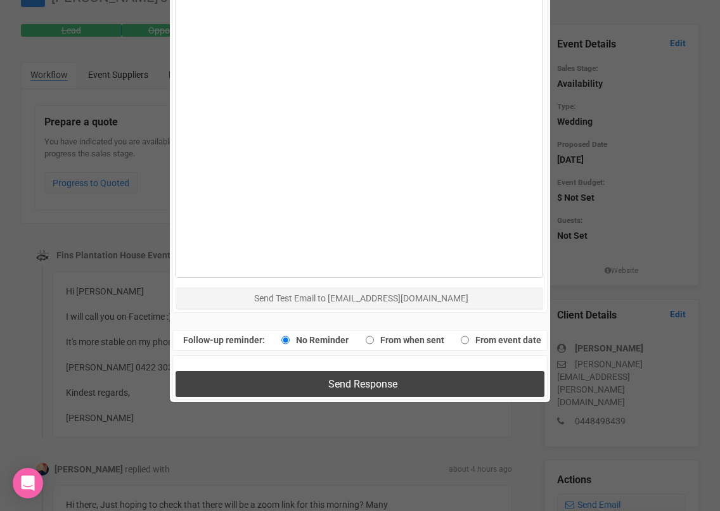
click at [215, 371] on button "Send Response" at bounding box center [359, 384] width 368 height 26
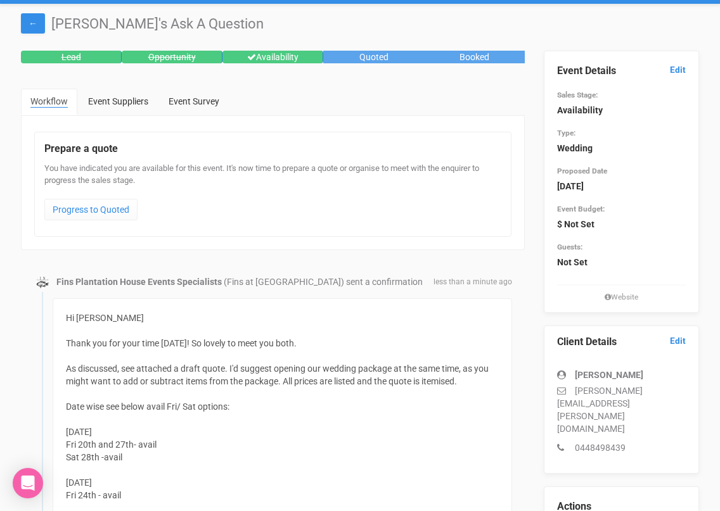
scroll to position [0, 0]
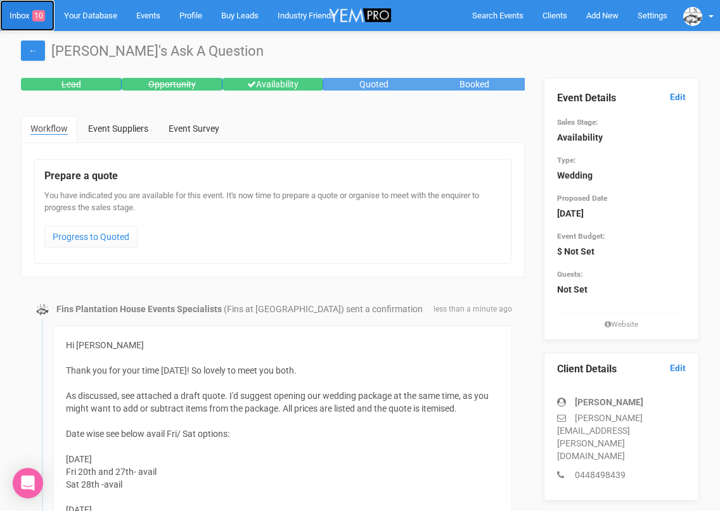
click at [24, 17] on link "Inbox 10" at bounding box center [27, 15] width 54 height 31
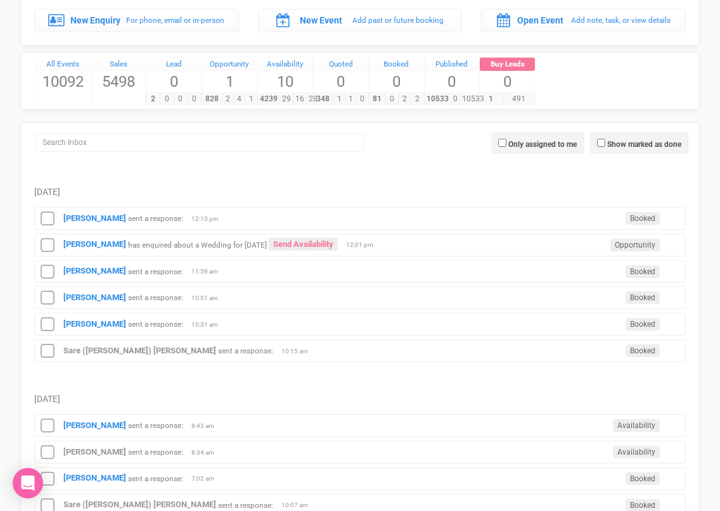
scroll to position [99, 0]
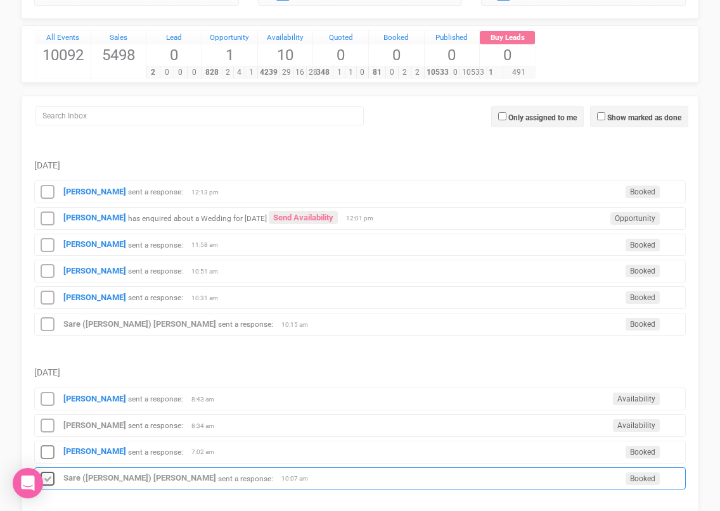
click at [46, 481] on icon at bounding box center [47, 479] width 19 height 16
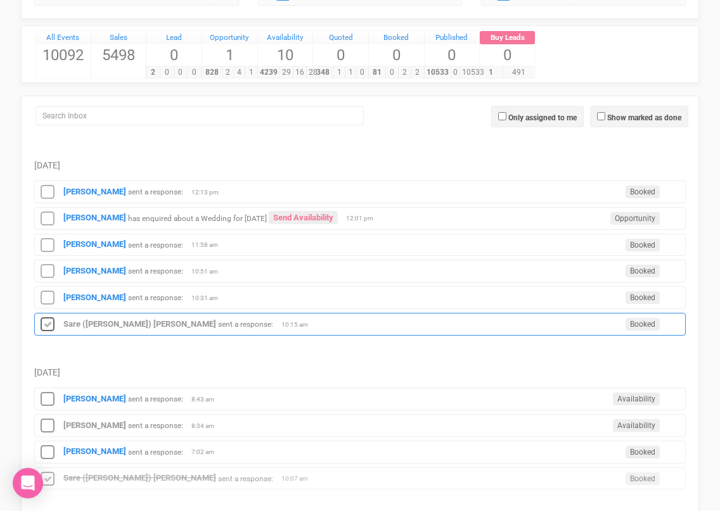
click at [48, 328] on icon at bounding box center [47, 325] width 19 height 16
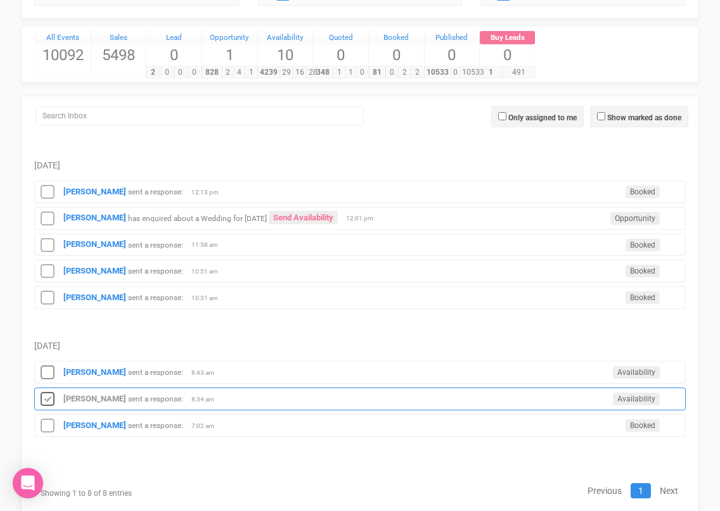
click at [46, 399] on icon at bounding box center [47, 400] width 19 height 16
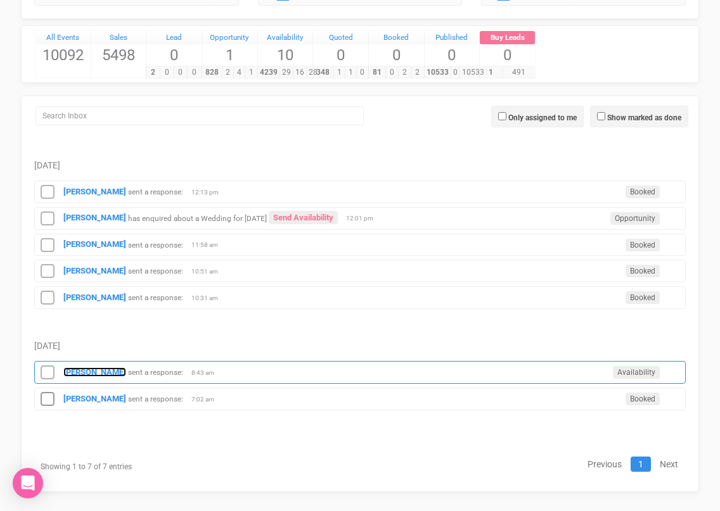
click at [70, 372] on strong "[PERSON_NAME]" at bounding box center [94, 372] width 63 height 10
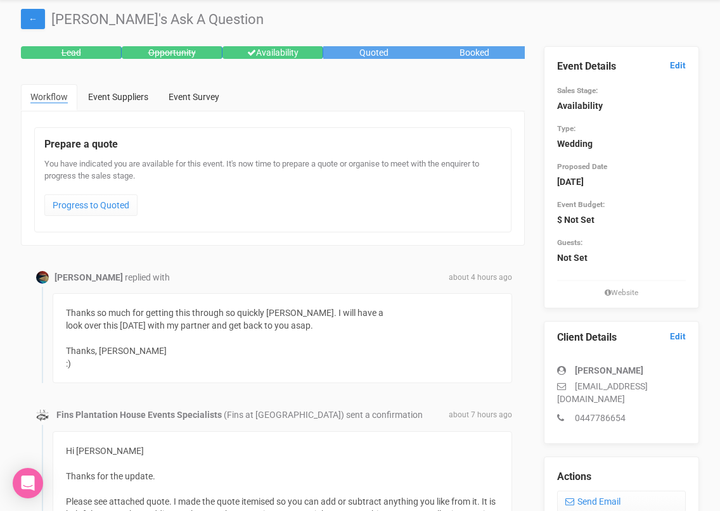
scroll to position [75, 0]
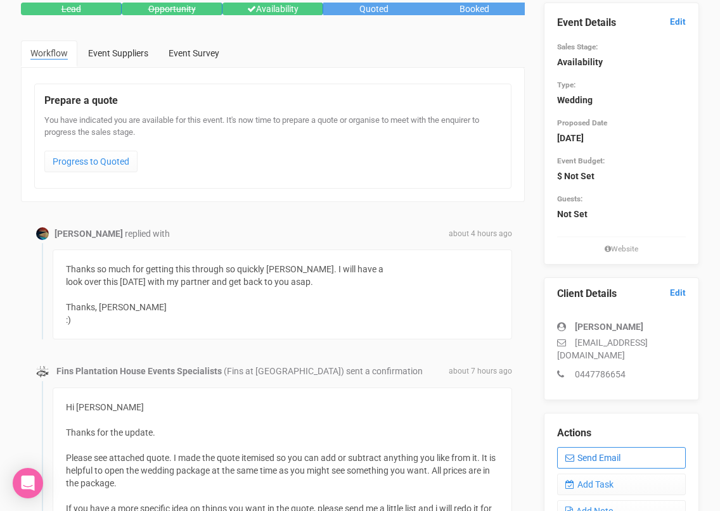
click at [597, 447] on link "Send Email" at bounding box center [621, 458] width 129 height 22
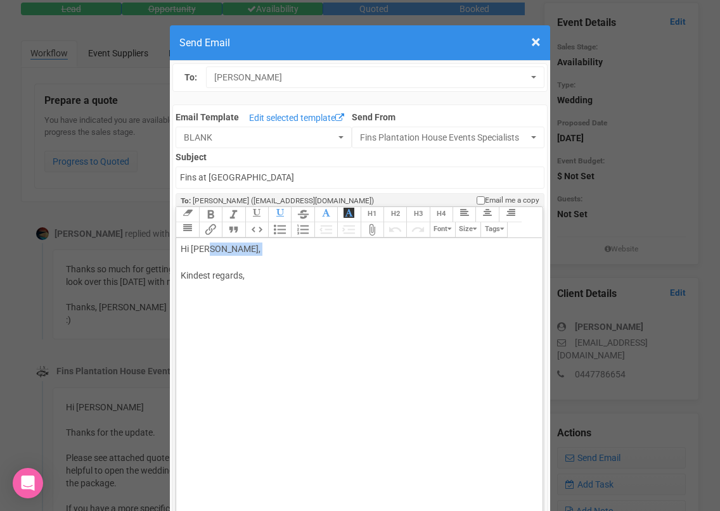
drag, startPoint x: 210, startPoint y: 246, endPoint x: 253, endPoint y: 262, distance: 46.5
click at [253, 262] on div "Hi Kate Dann, Kindest regards," at bounding box center [357, 276] width 352 height 67
click at [263, 308] on div "Hi Kate My pleasure :) Kindest regards," at bounding box center [357, 289] width 352 height 93
click at [248, 291] on div "Hi Kate My pleasure :) Kindest regards, Morgan" at bounding box center [357, 296] width 352 height 106
type trix-editor "<div>Hi Kate<br><br>My pleasure :)<br>Let me know if you ahve any questions.&nb…"
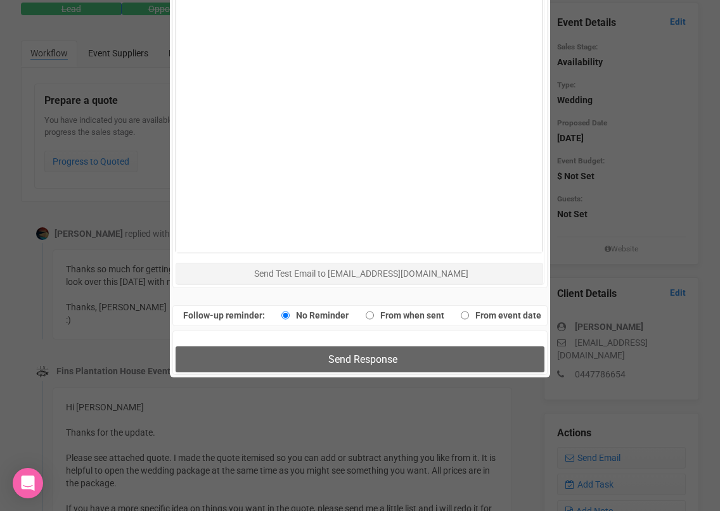
scroll to position [850, 0]
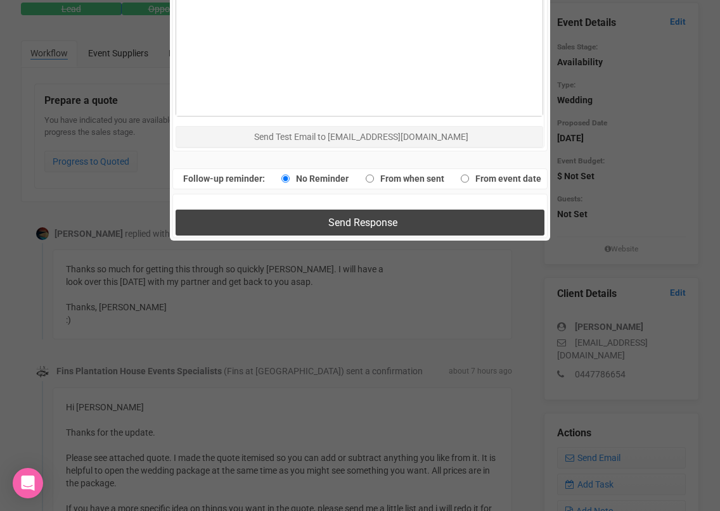
click at [325, 227] on button "Send Response" at bounding box center [359, 223] width 368 height 26
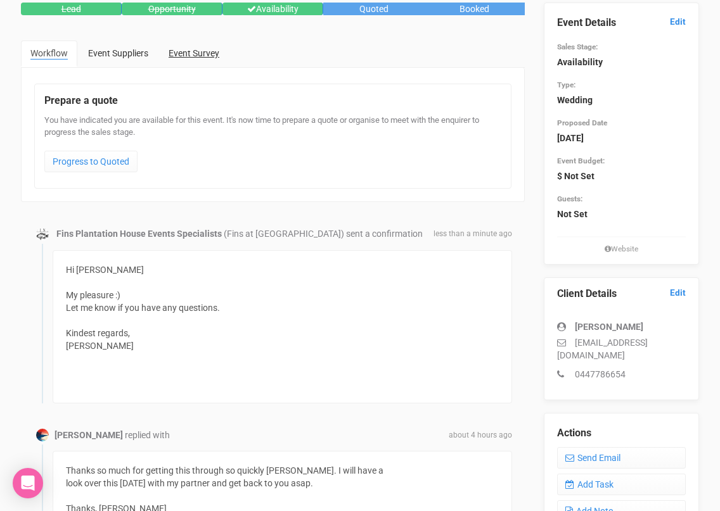
scroll to position [0, 0]
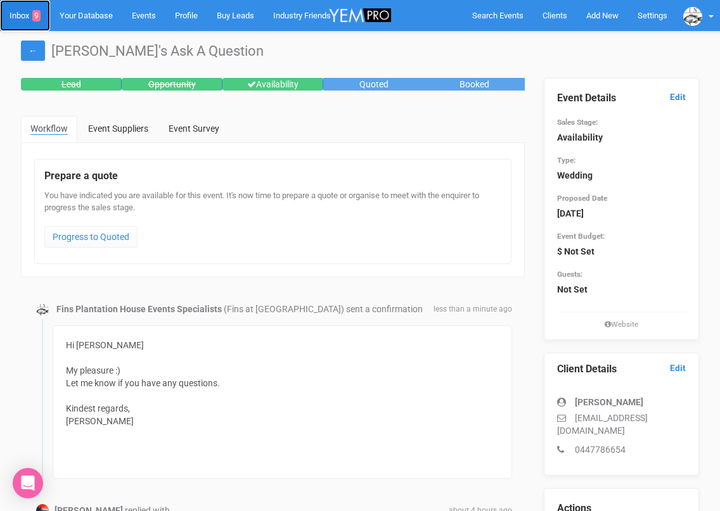
click at [22, 15] on link "Inbox 9" at bounding box center [25, 15] width 50 height 31
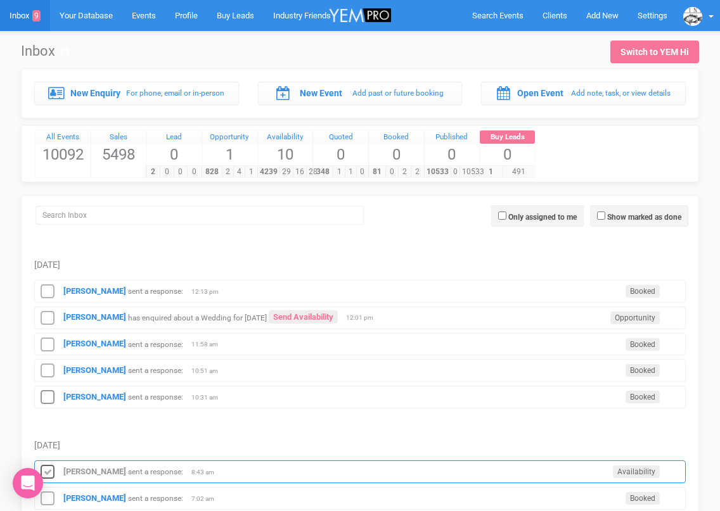
click at [48, 475] on icon at bounding box center [47, 472] width 19 height 16
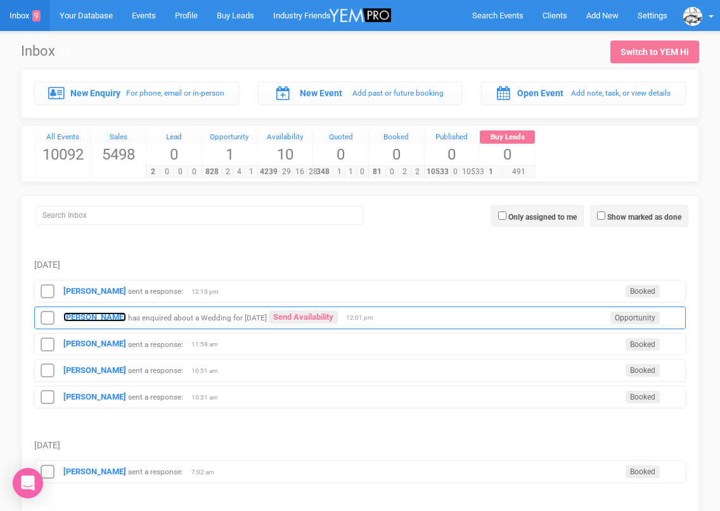
click at [105, 317] on strong "[PERSON_NAME]" at bounding box center [94, 317] width 63 height 10
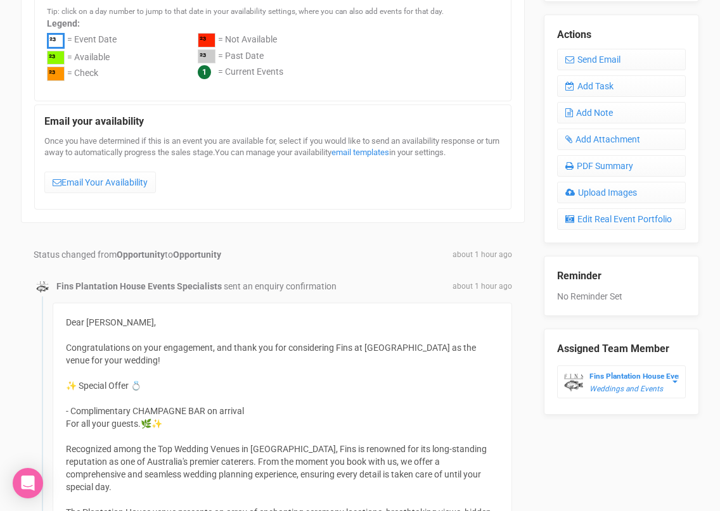
scroll to position [438, 0]
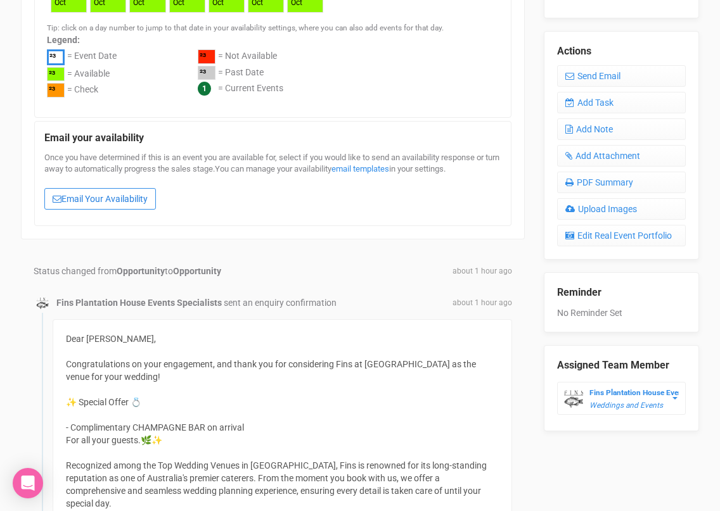
click at [111, 195] on link "Email Your Availability" at bounding box center [99, 199] width 111 height 22
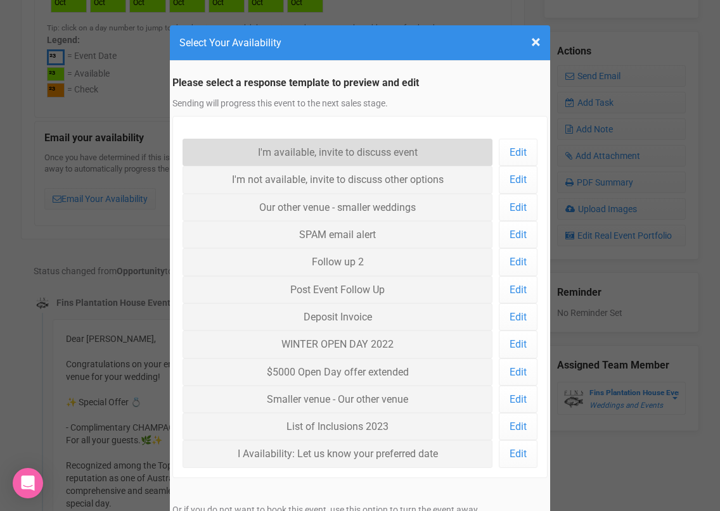
click at [269, 157] on link "I'm available, invite to discuss event" at bounding box center [337, 152] width 310 height 27
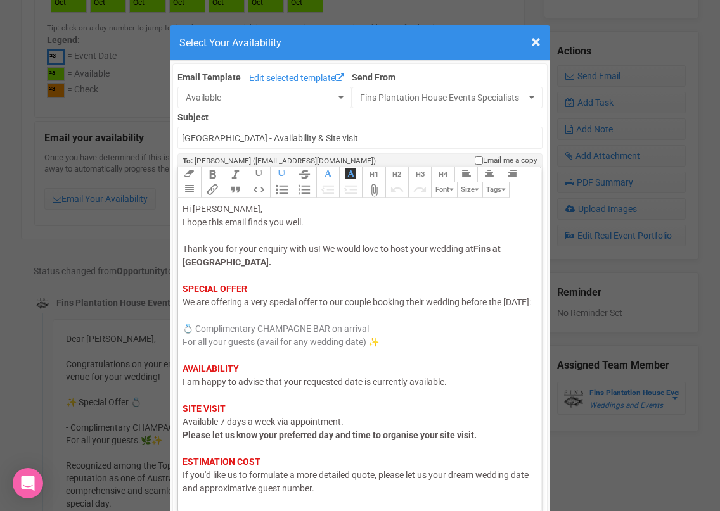
click at [203, 387] on span "I am happy to advise that your requested date is currently available." at bounding box center [314, 382] width 264 height 10
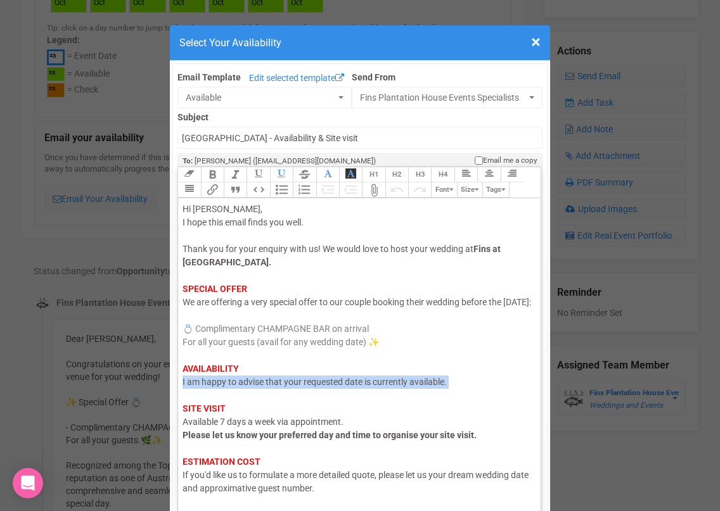
click at [203, 387] on span "I am happy to advise that your requested date is currently available." at bounding box center [314, 382] width 264 height 10
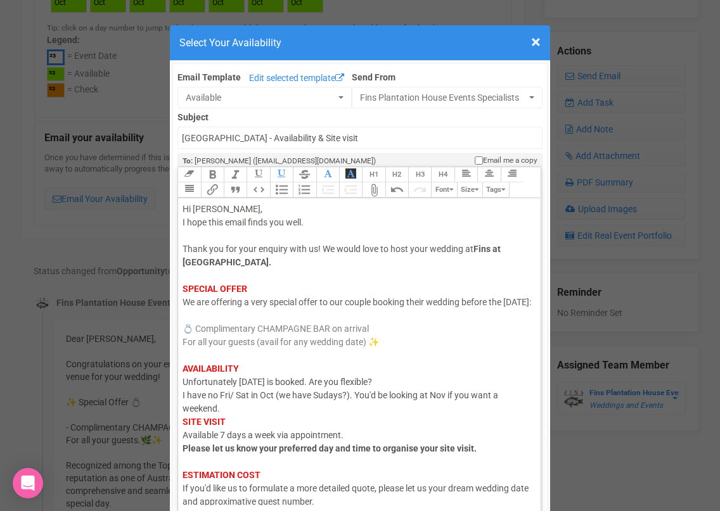
click at [326, 409] on div "Hi Natika, I hope this email finds you well. Thank you for your enquiry with us…" at bounding box center [356, 389] width 349 height 372
click at [293, 422] on div "Hi Natika, I hope this email finds you well. Thank you for your enquiry with us…" at bounding box center [356, 389] width 349 height 372
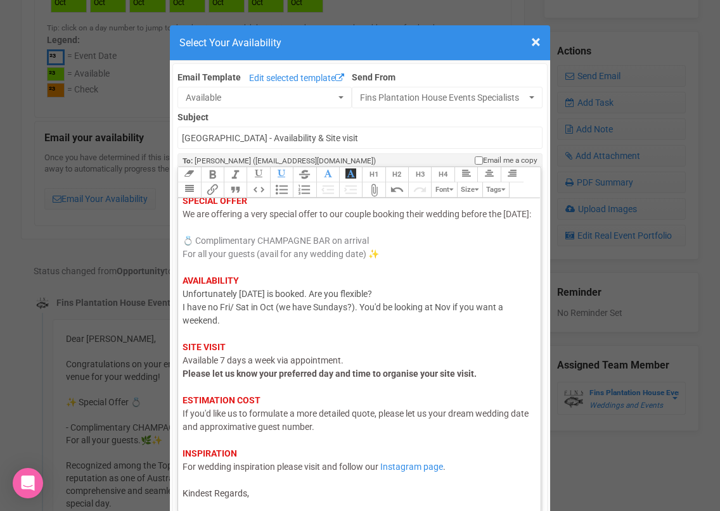
scroll to position [101, 0]
click at [272, 496] on div "Hi Natika, I hope this email finds you well. Thank you for your enquiry with us…" at bounding box center [356, 308] width 349 height 386
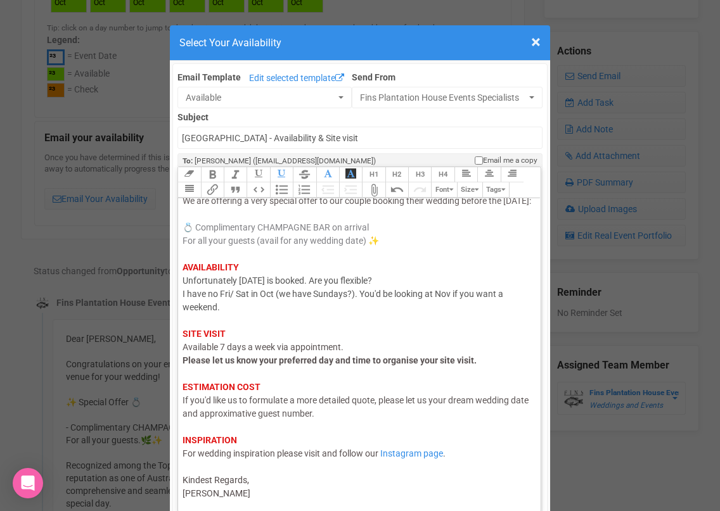
type trix-editor "<div><span style="color: rgb(95, 88, 88);">Hi Natika,</span><br><span style="co…"
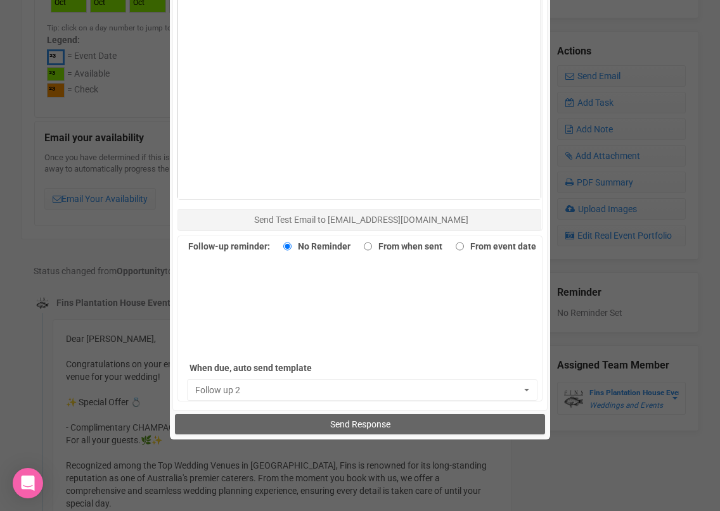
scroll to position [798, 0]
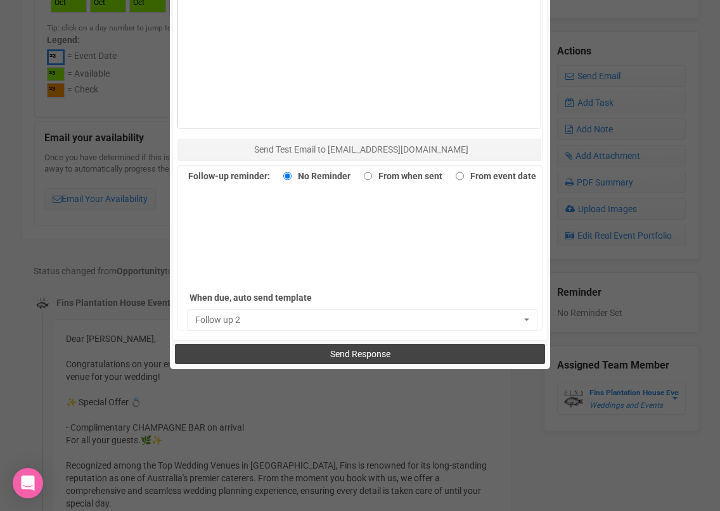
click at [292, 352] on button "Send Response" at bounding box center [359, 354] width 369 height 20
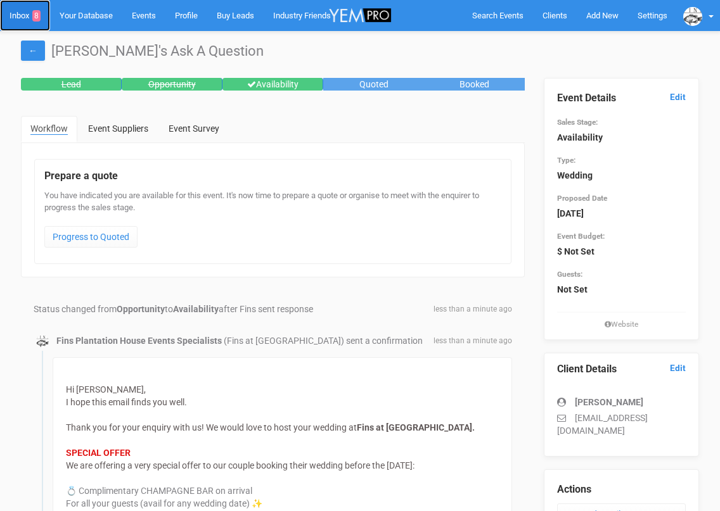
click at [22, 18] on link "Inbox 8" at bounding box center [25, 15] width 50 height 31
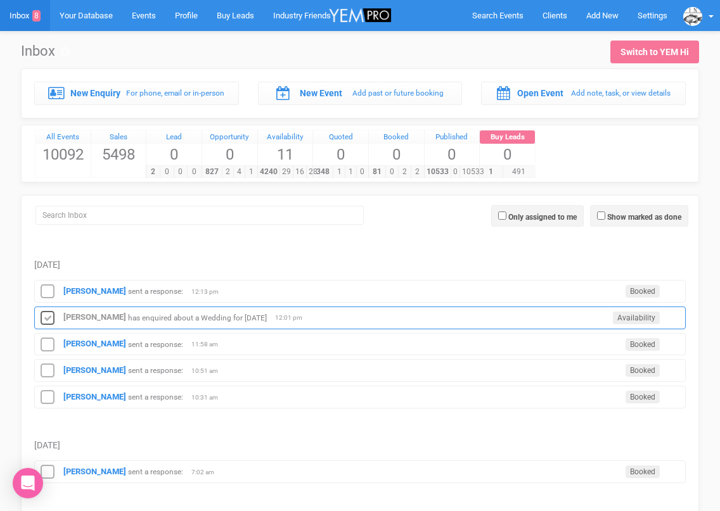
click at [49, 315] on icon at bounding box center [47, 318] width 19 height 16
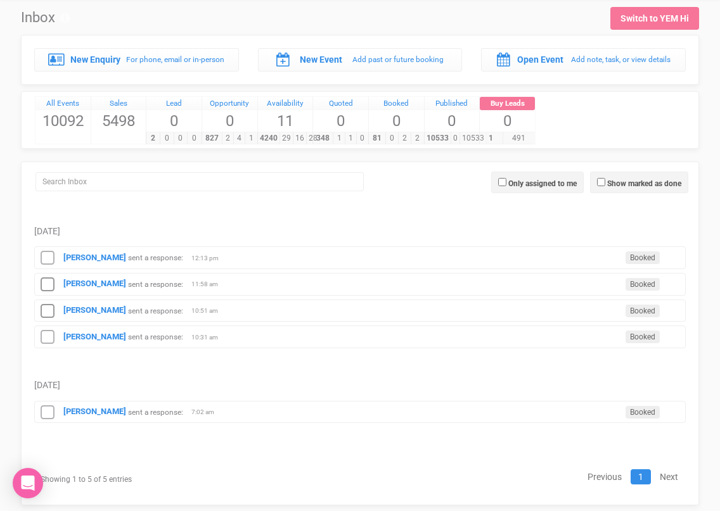
scroll to position [32, 0]
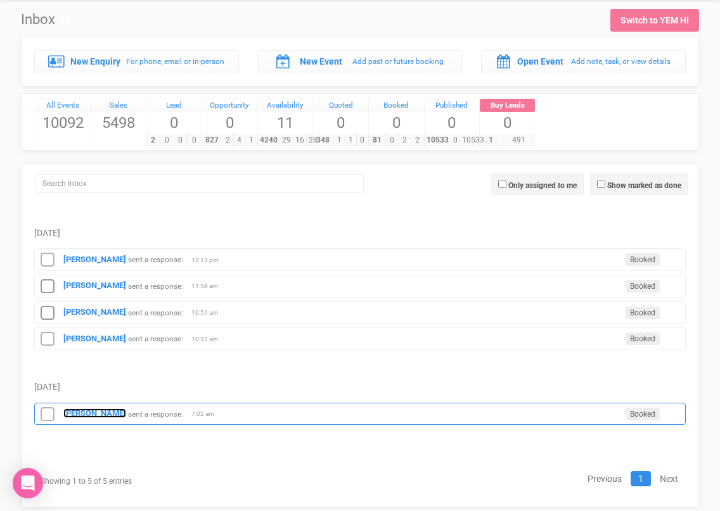
click at [76, 412] on strong "[PERSON_NAME]" at bounding box center [94, 414] width 63 height 10
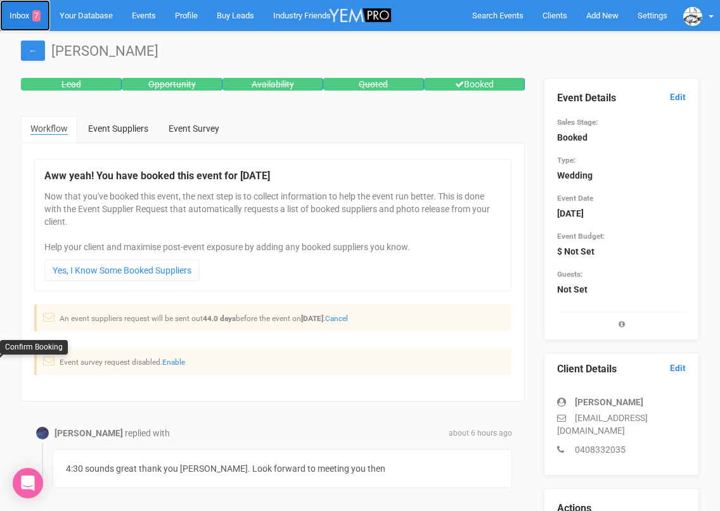
click at [6, 15] on link "Inbox 7" at bounding box center [25, 15] width 50 height 31
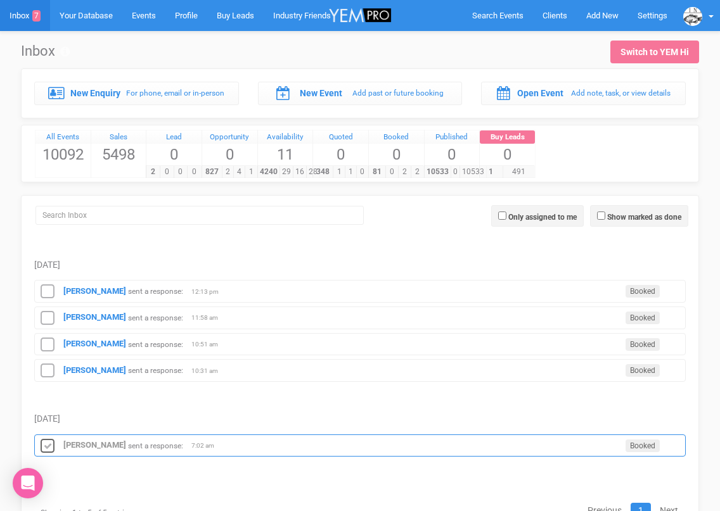
click at [44, 443] on icon at bounding box center [47, 446] width 19 height 16
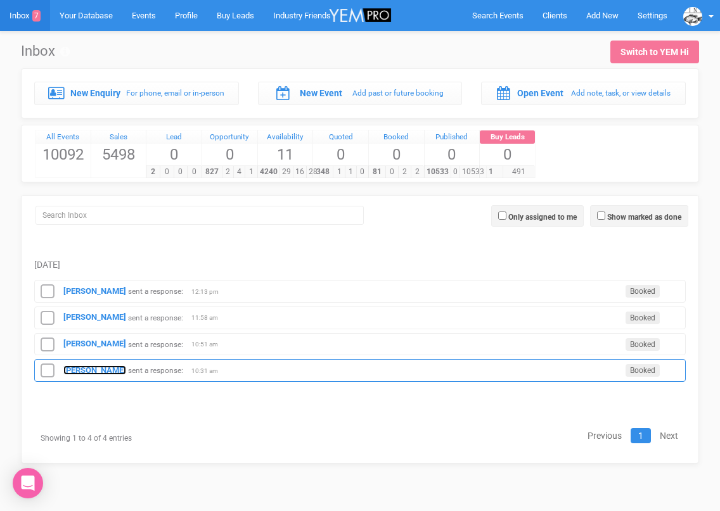
click at [79, 374] on strong "[PERSON_NAME]" at bounding box center [94, 371] width 63 height 10
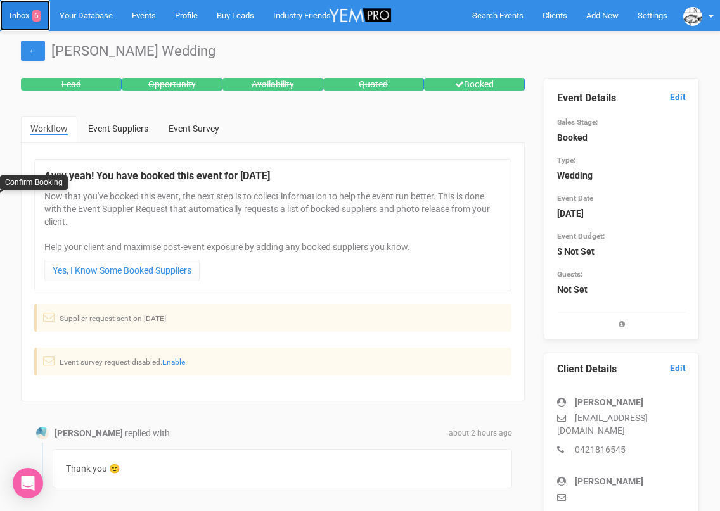
click at [28, 20] on link "Inbox 6" at bounding box center [25, 15] width 50 height 31
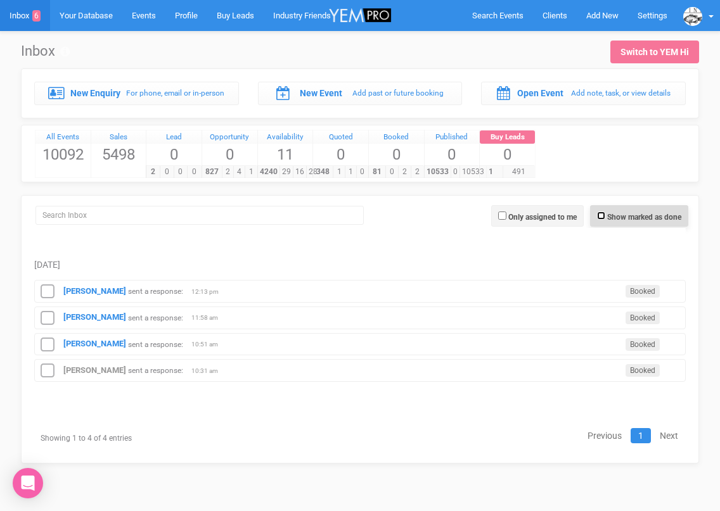
click at [601, 213] on input "Show marked as done" at bounding box center [601, 216] width 8 height 8
checkbox input "true"
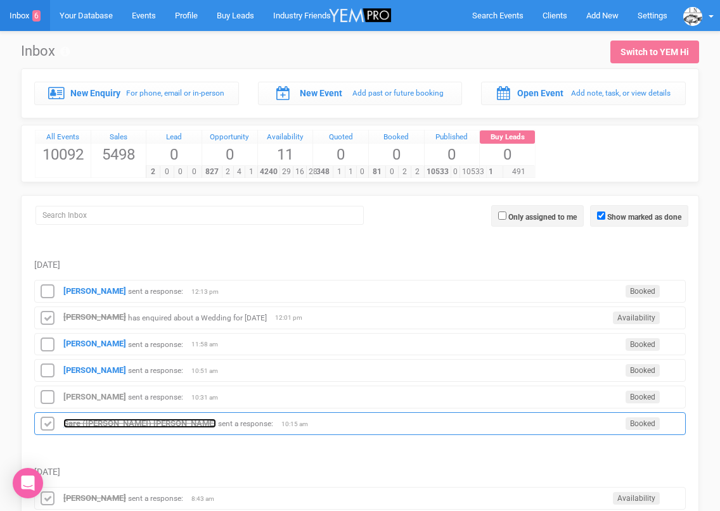
click at [101, 424] on strong "Sare ([PERSON_NAME]) [PERSON_NAME]" at bounding box center [139, 424] width 153 height 10
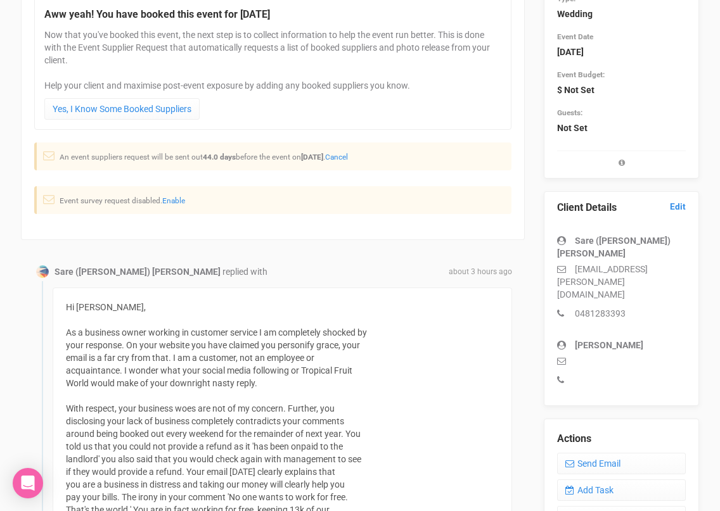
scroll to position [168, 0]
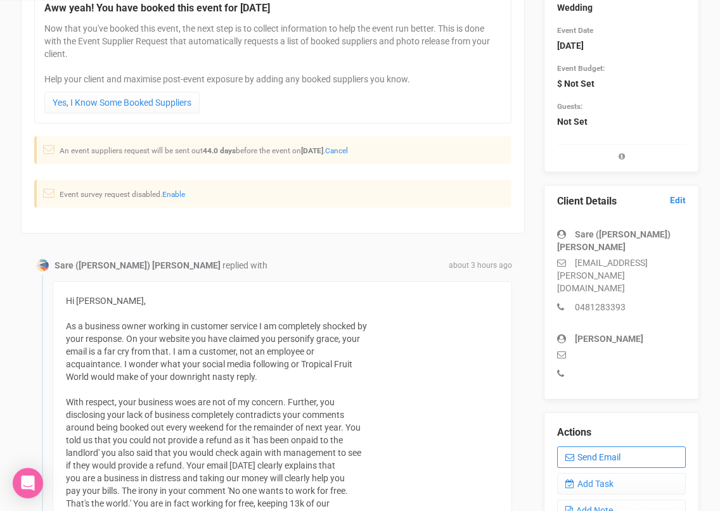
click at [589, 447] on link "Send Email" at bounding box center [621, 458] width 129 height 22
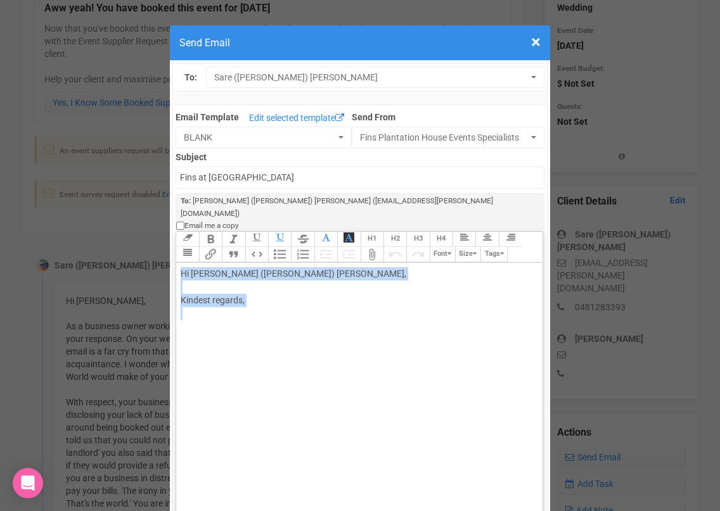
drag, startPoint x: 186, startPoint y: 301, endPoint x: 178, endPoint y: 243, distance: 58.1
click at [178, 263] on trix-editor "Hi [PERSON_NAME] ([PERSON_NAME]) [PERSON_NAME], Kindest regards," at bounding box center [359, 416] width 366 height 307
paste trix-editor "<lore ipsum="dolo-sitame: Consectet; adip-elit: 45se; doeiu: tem(7, 9, 5);">In …"
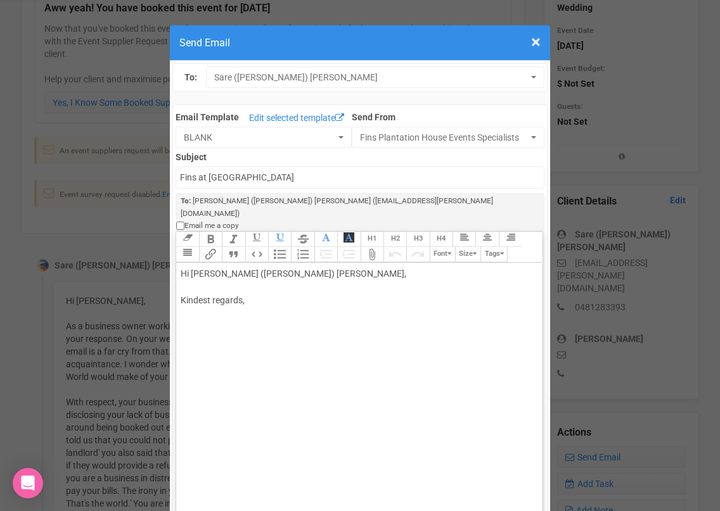
type trix-editor "<lor><ipsu dolor="sita-consec: Adipiscin; elit-sedd: 08ei; tempo: inc(2, 2, 3);…"
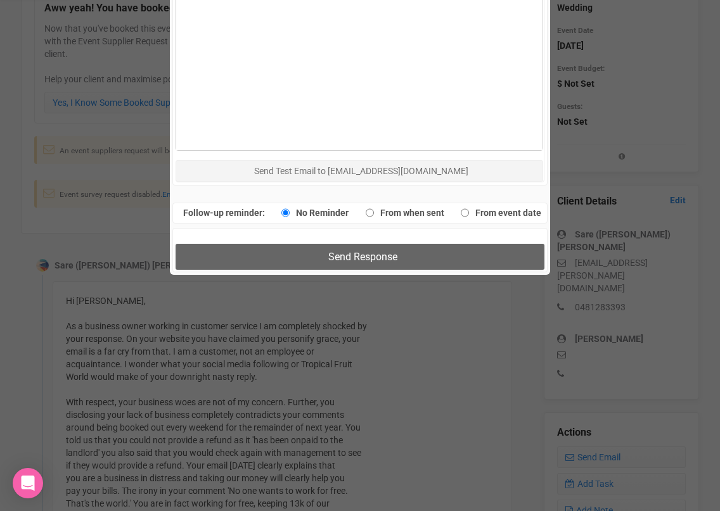
scroll to position [846, 0]
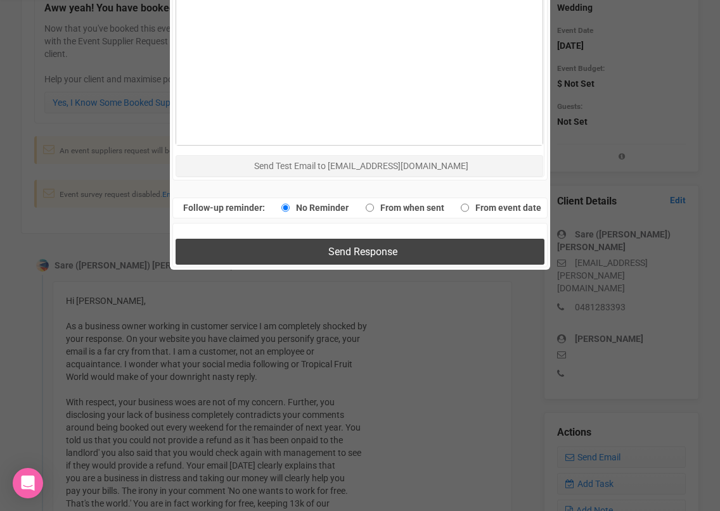
click at [234, 239] on button "Send Response" at bounding box center [359, 252] width 368 height 26
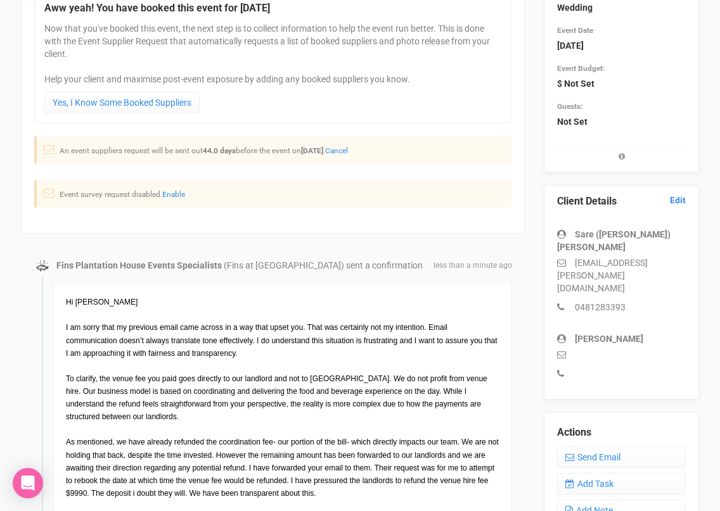
scroll to position [0, 0]
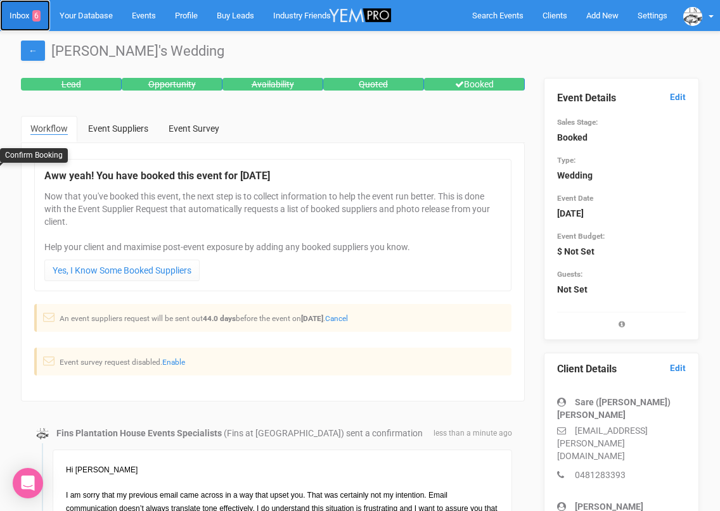
click at [21, 10] on link "Inbox 6" at bounding box center [25, 15] width 50 height 31
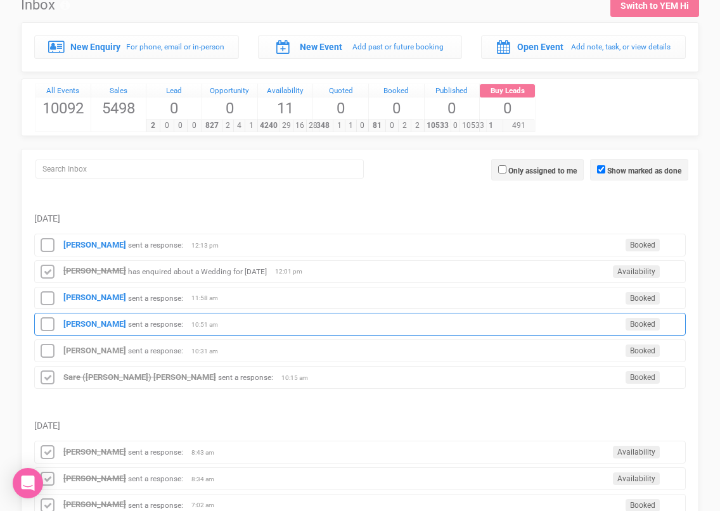
scroll to position [48, 0]
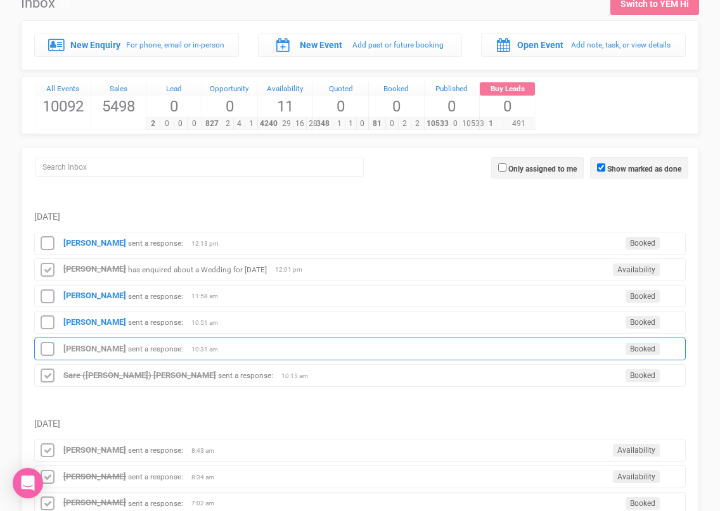
click at [97, 355] on div "[PERSON_NAME] sent a response: Booked 10:31 am" at bounding box center [359, 349] width 651 height 23
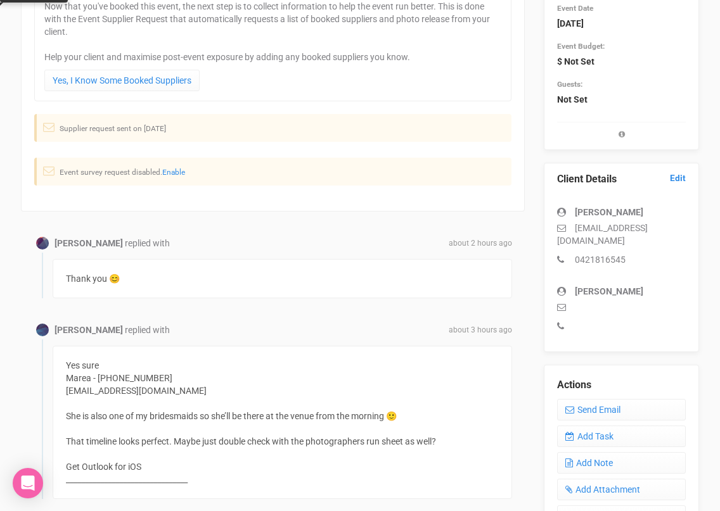
scroll to position [188, 0]
